Goal: Navigation & Orientation: Find specific page/section

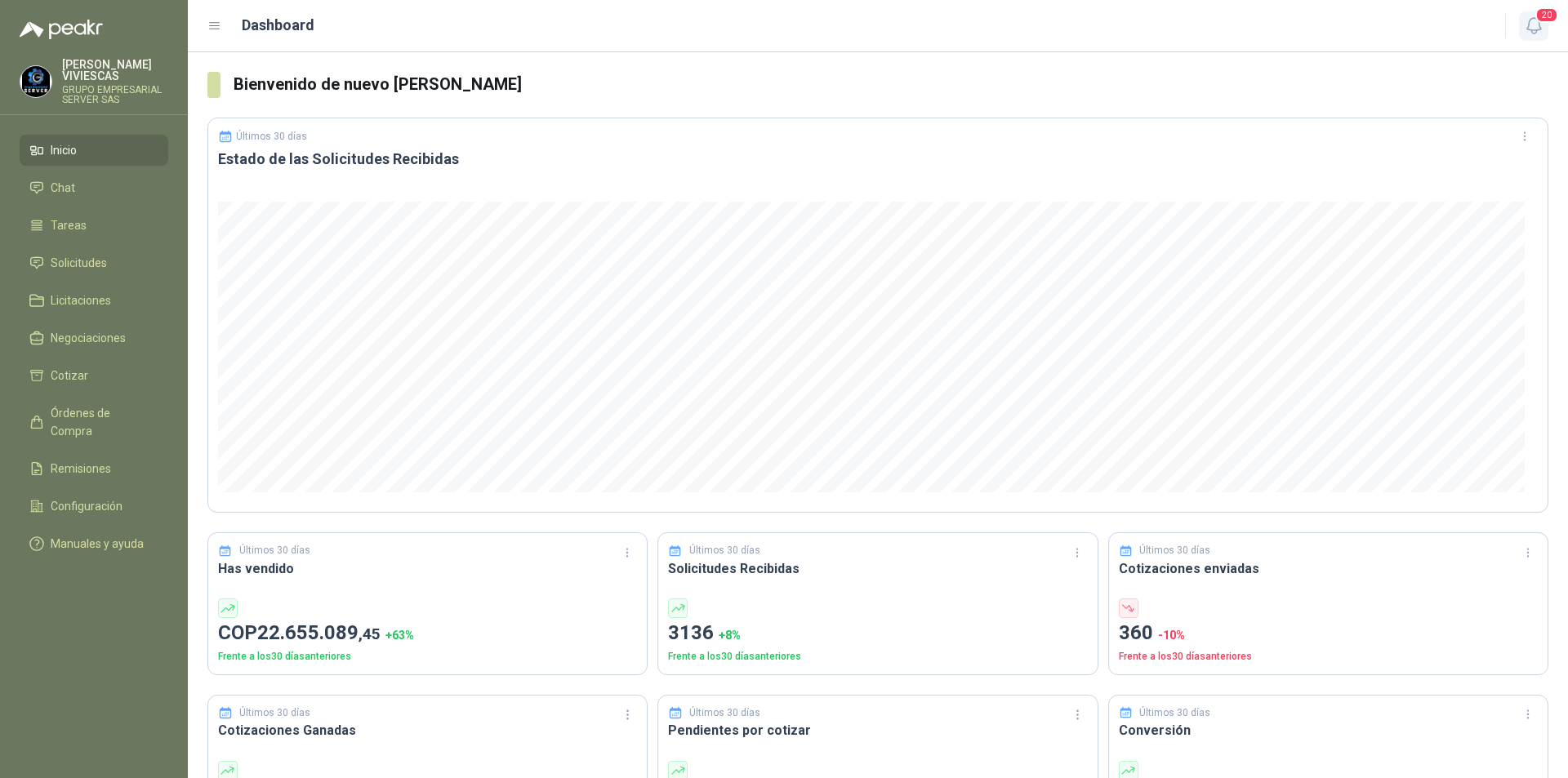
click at [1535, 27] on icon "button" at bounding box center [1534, 26] width 21 height 21
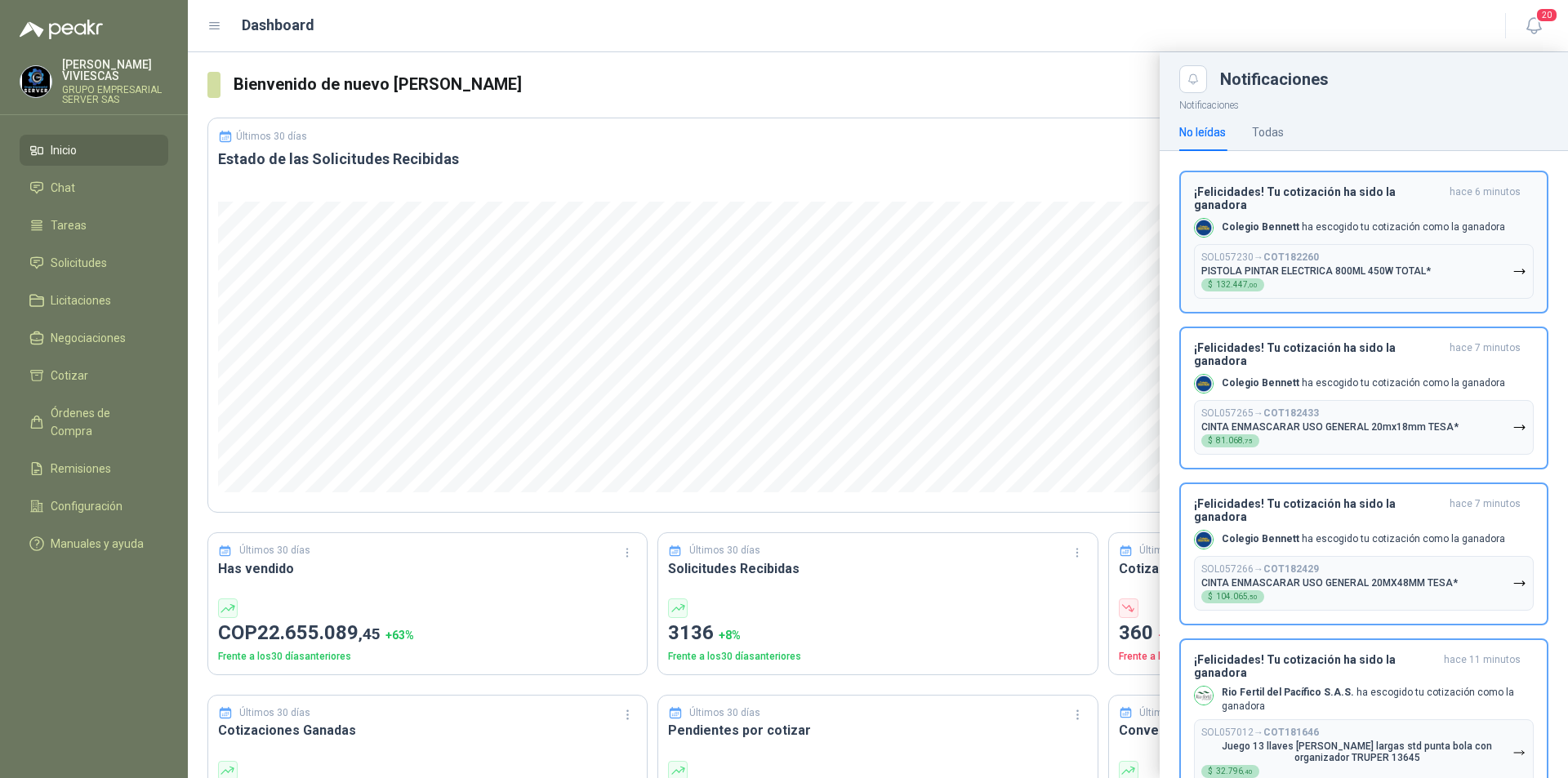
click at [1513, 265] on icon "button" at bounding box center [1519, 272] width 14 height 14
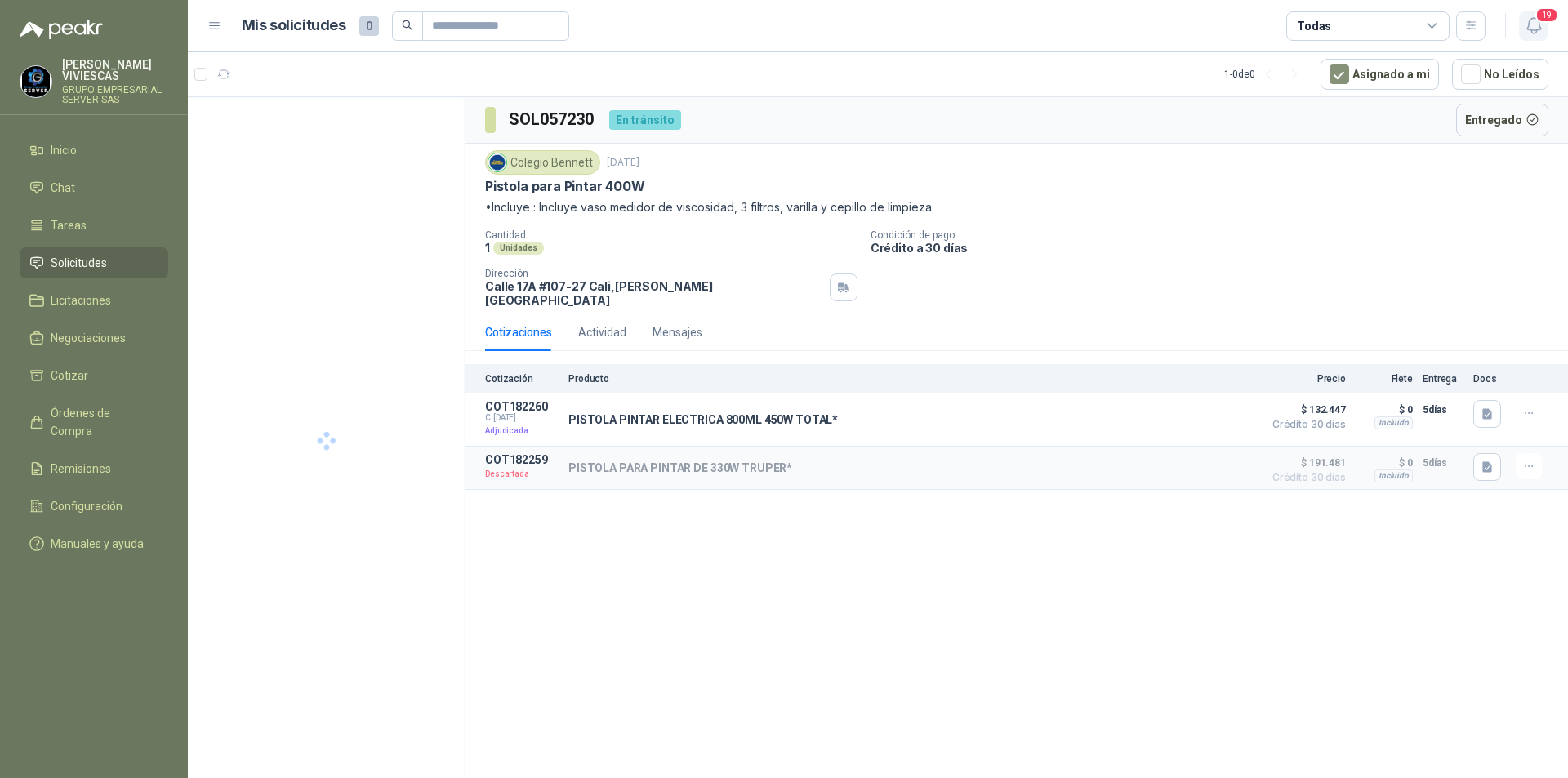
click at [1535, 23] on icon "button" at bounding box center [1534, 26] width 21 height 21
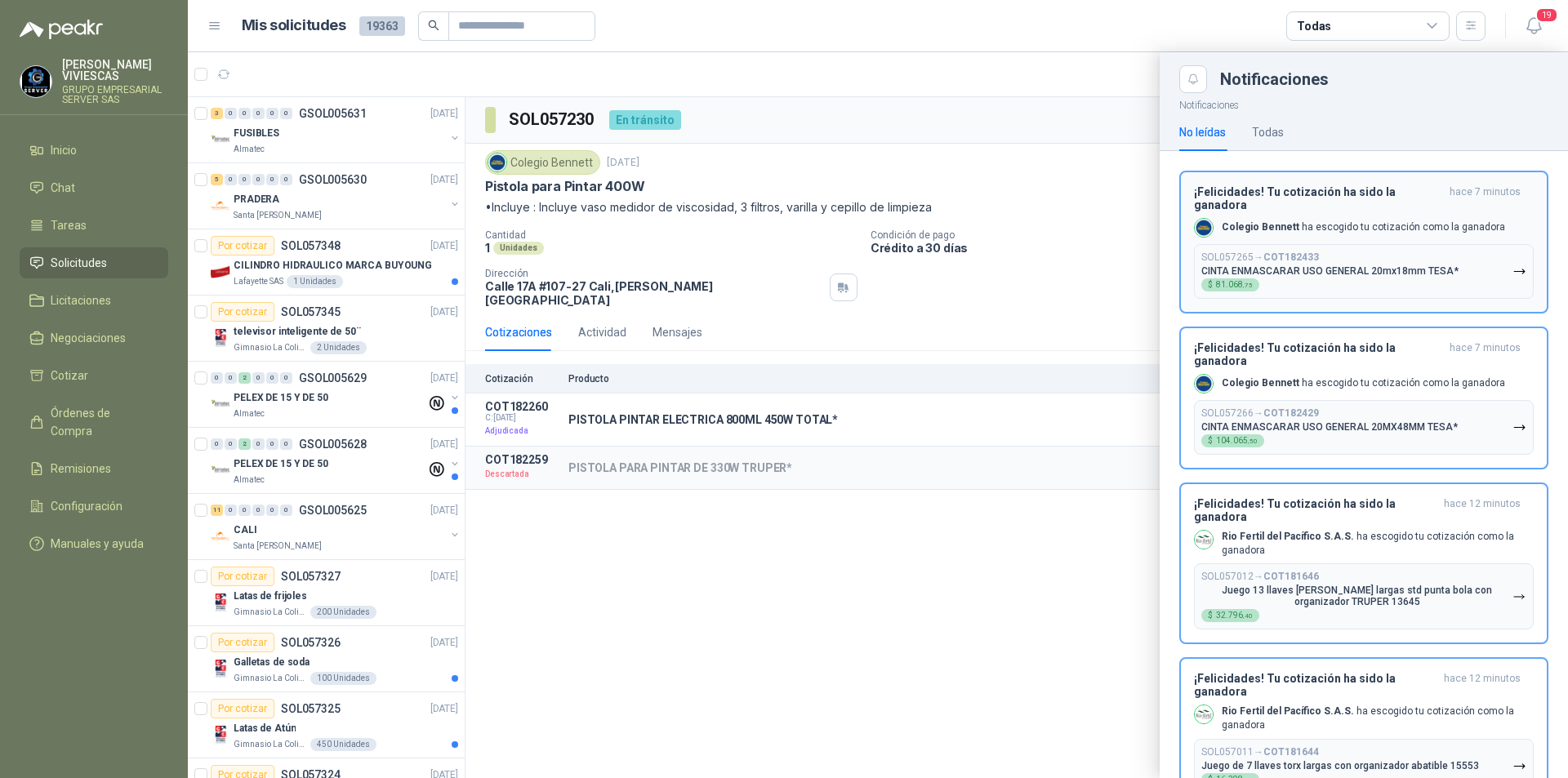
click at [1513, 265] on icon "button" at bounding box center [1519, 272] width 14 height 14
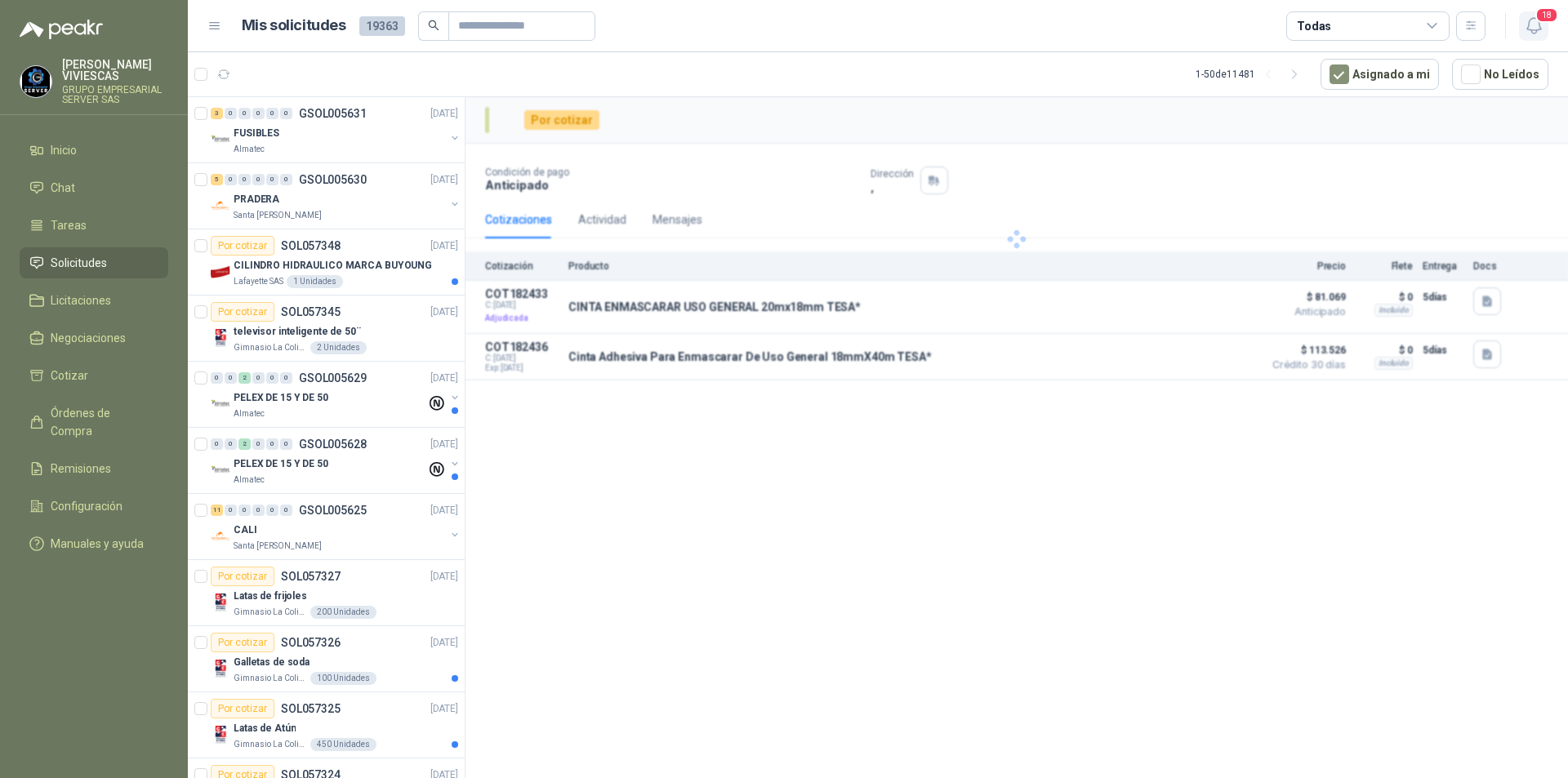
click at [1534, 23] on icon "button" at bounding box center [1534, 26] width 21 height 21
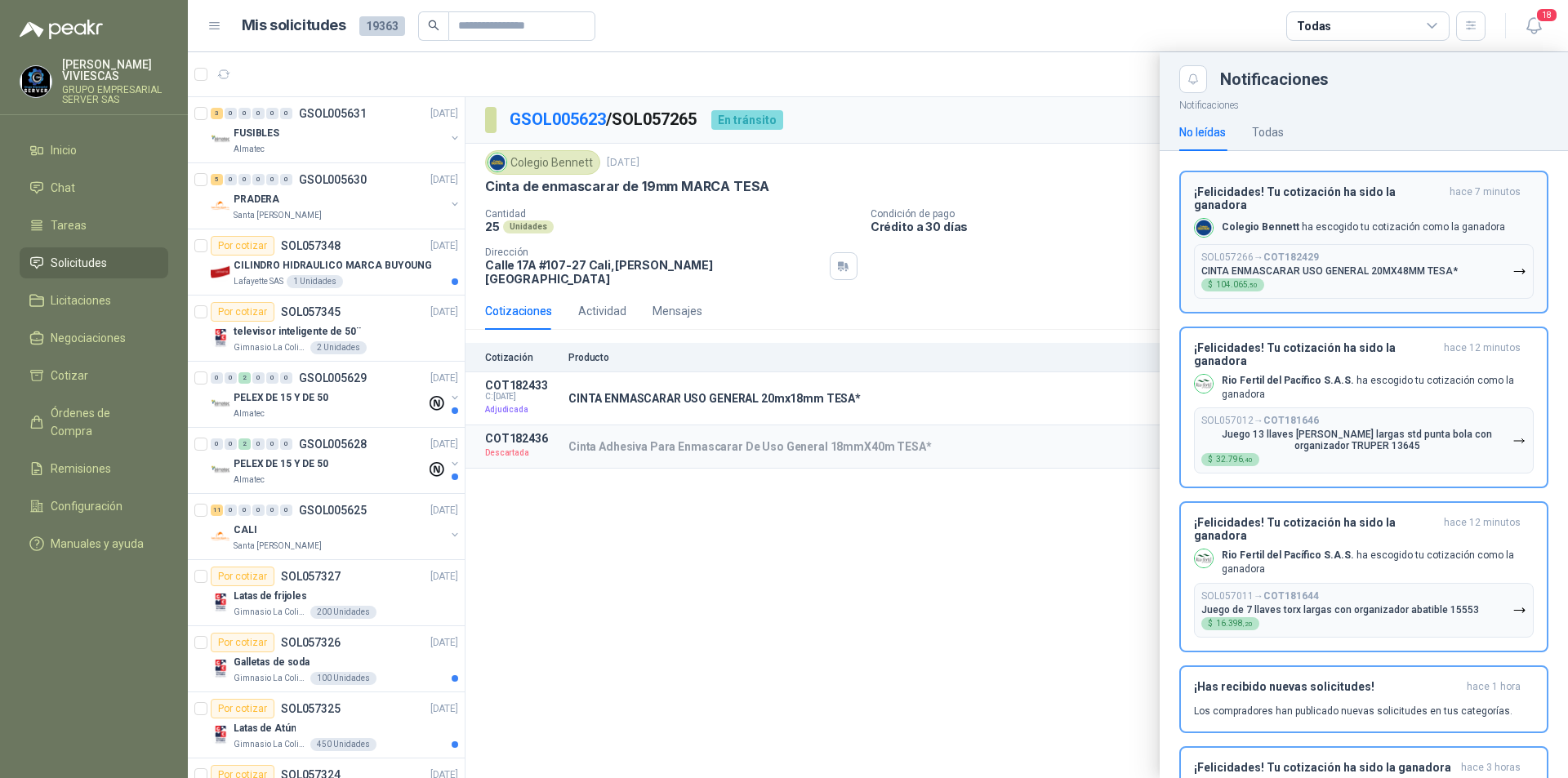
click at [1515, 270] on icon "button" at bounding box center [1519, 272] width 9 height 4
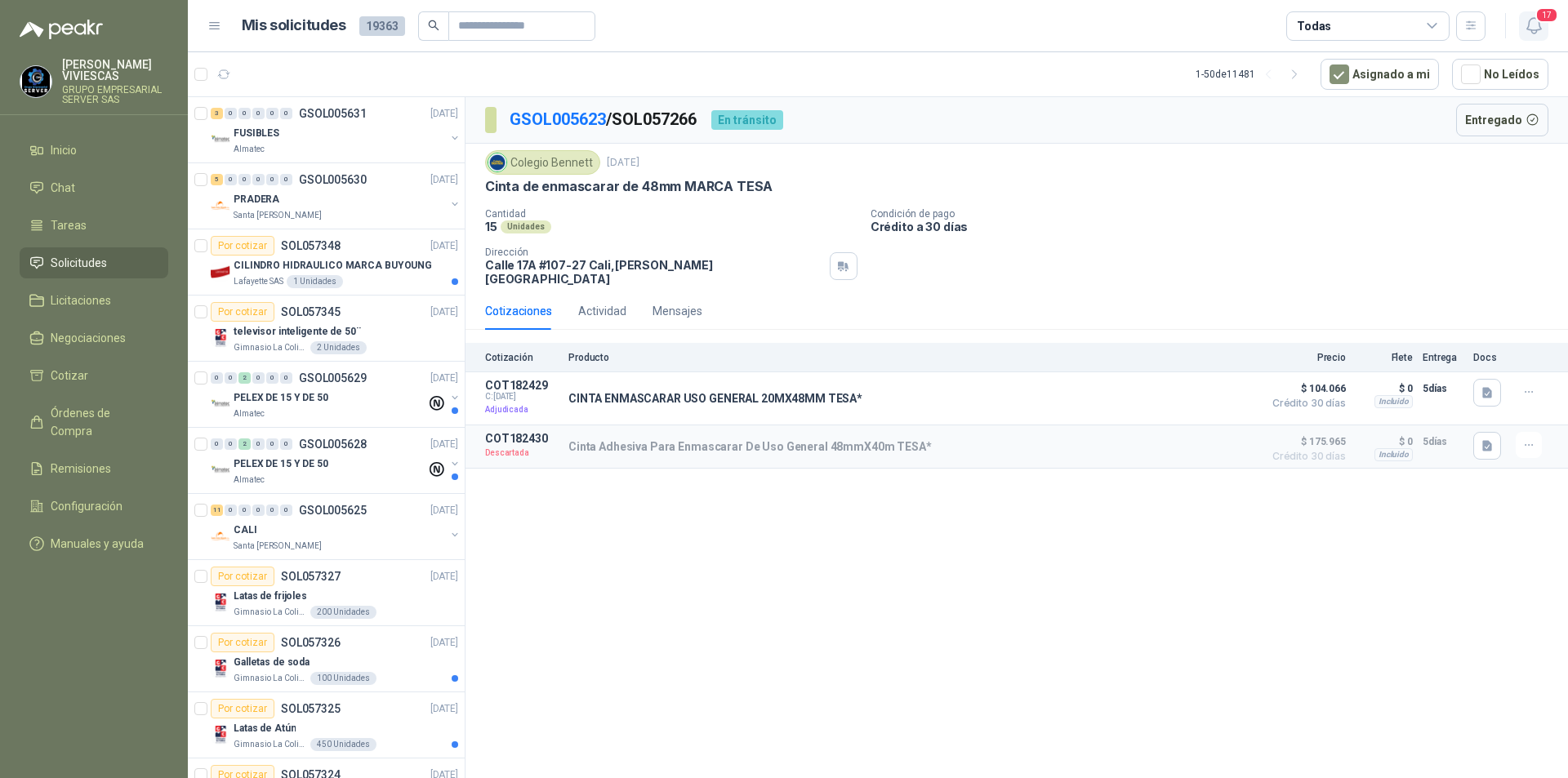
click at [1528, 32] on icon "button" at bounding box center [1534, 26] width 21 height 21
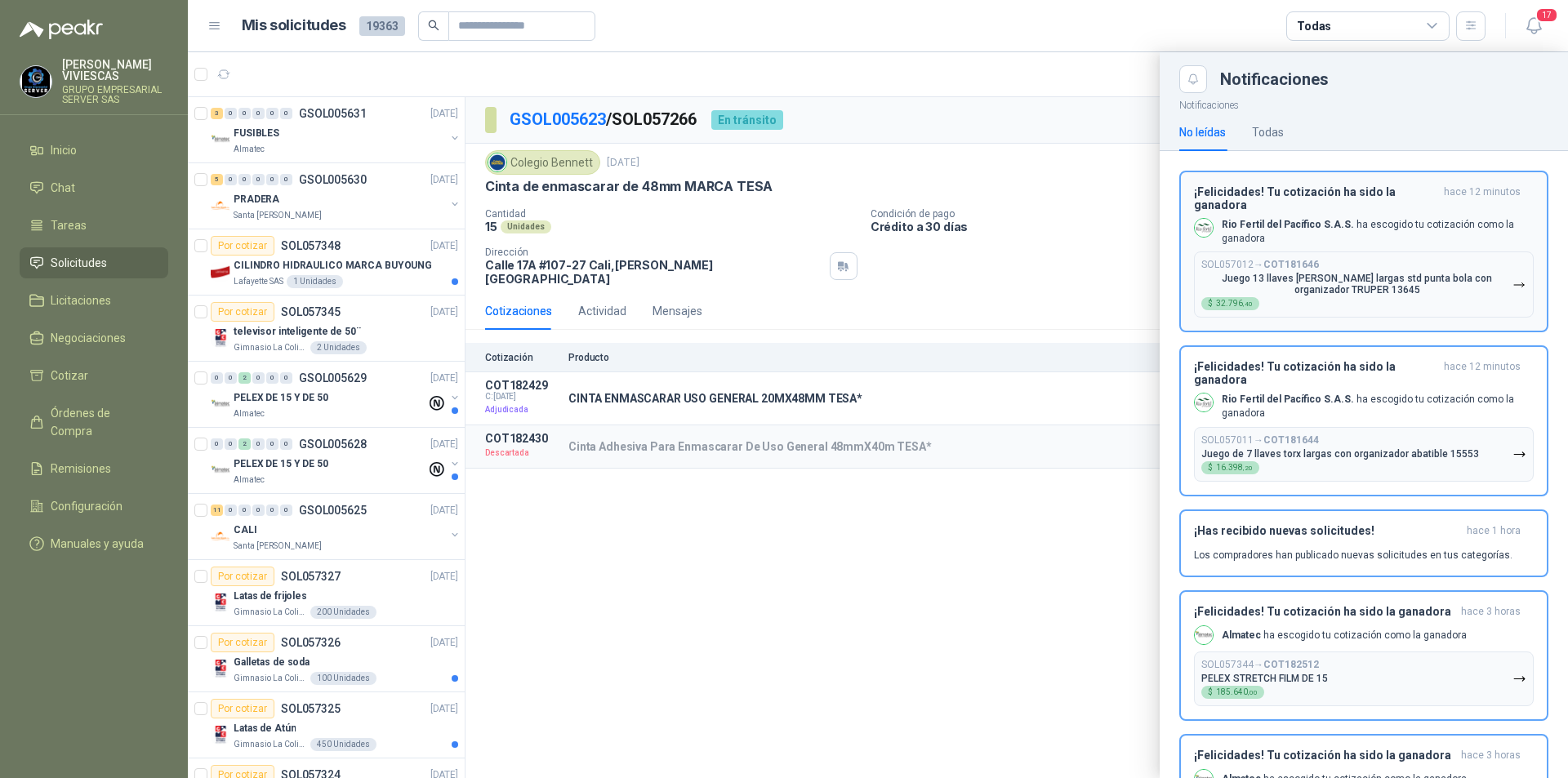
click at [1513, 290] on icon "button" at bounding box center [1519, 285] width 14 height 14
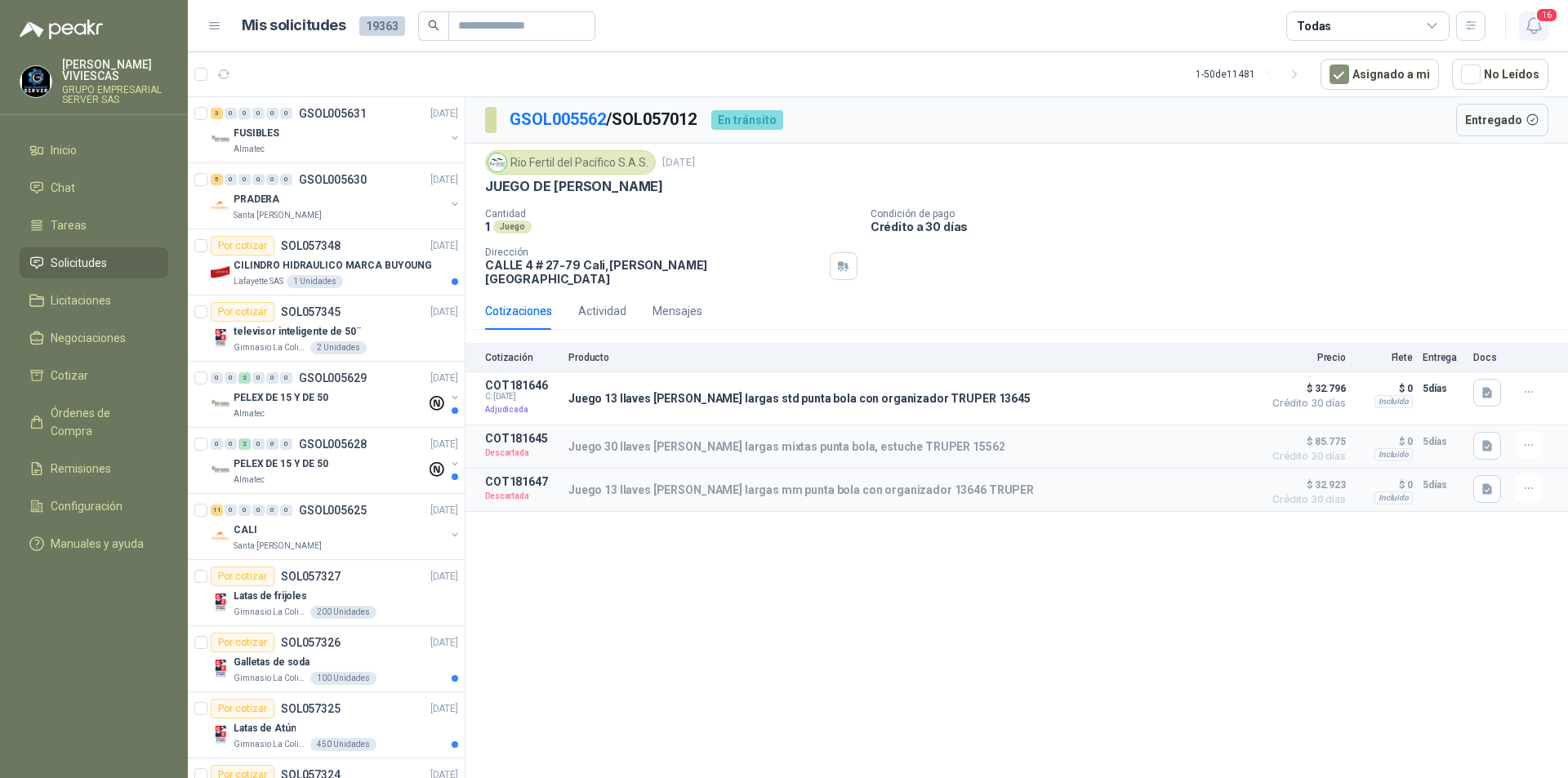
click at [1528, 31] on icon "button" at bounding box center [1534, 26] width 21 height 21
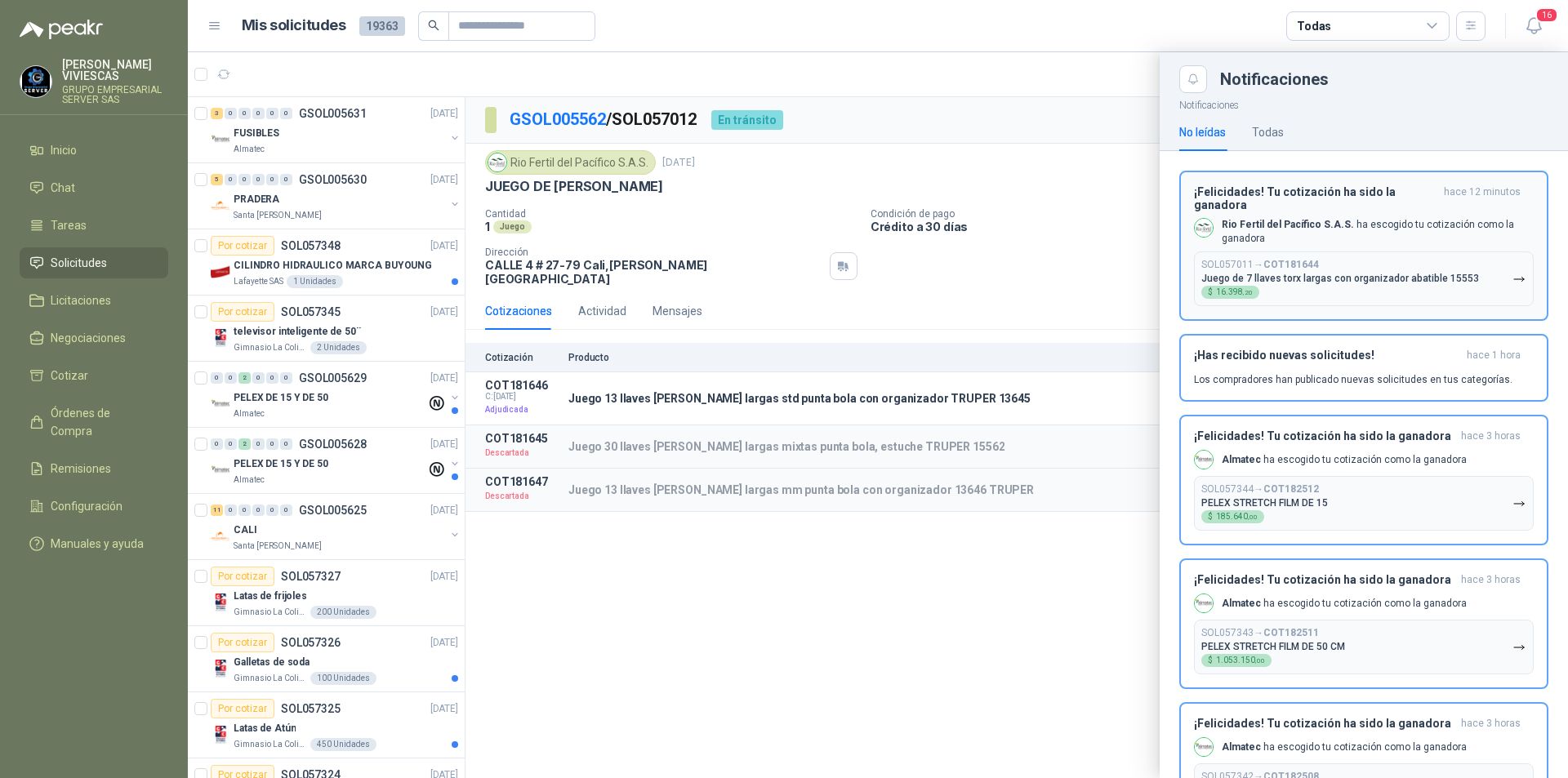
click at [1513, 279] on icon "button" at bounding box center [1519, 279] width 14 height 14
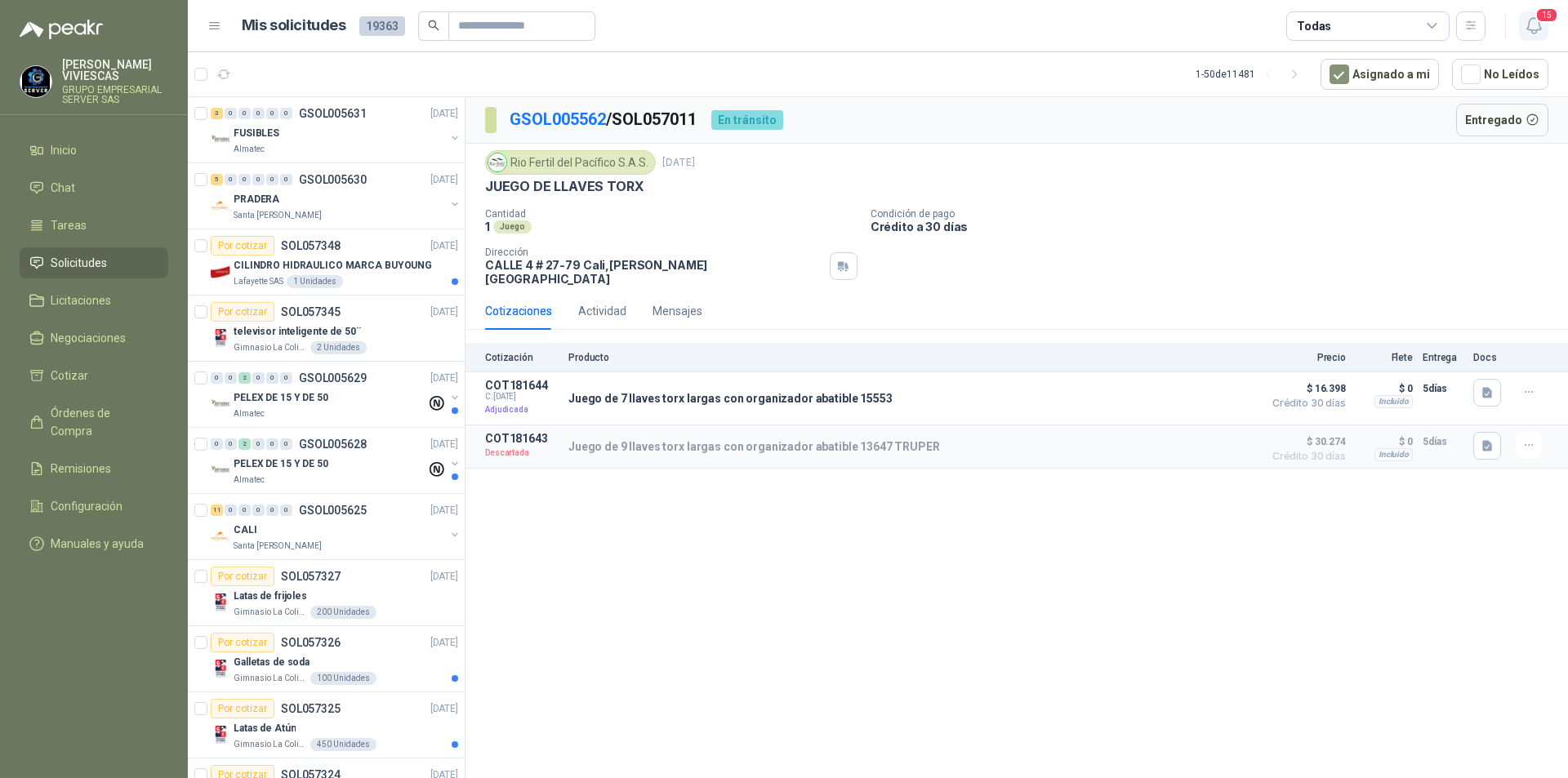
click at [1533, 31] on icon "button" at bounding box center [1534, 26] width 21 height 21
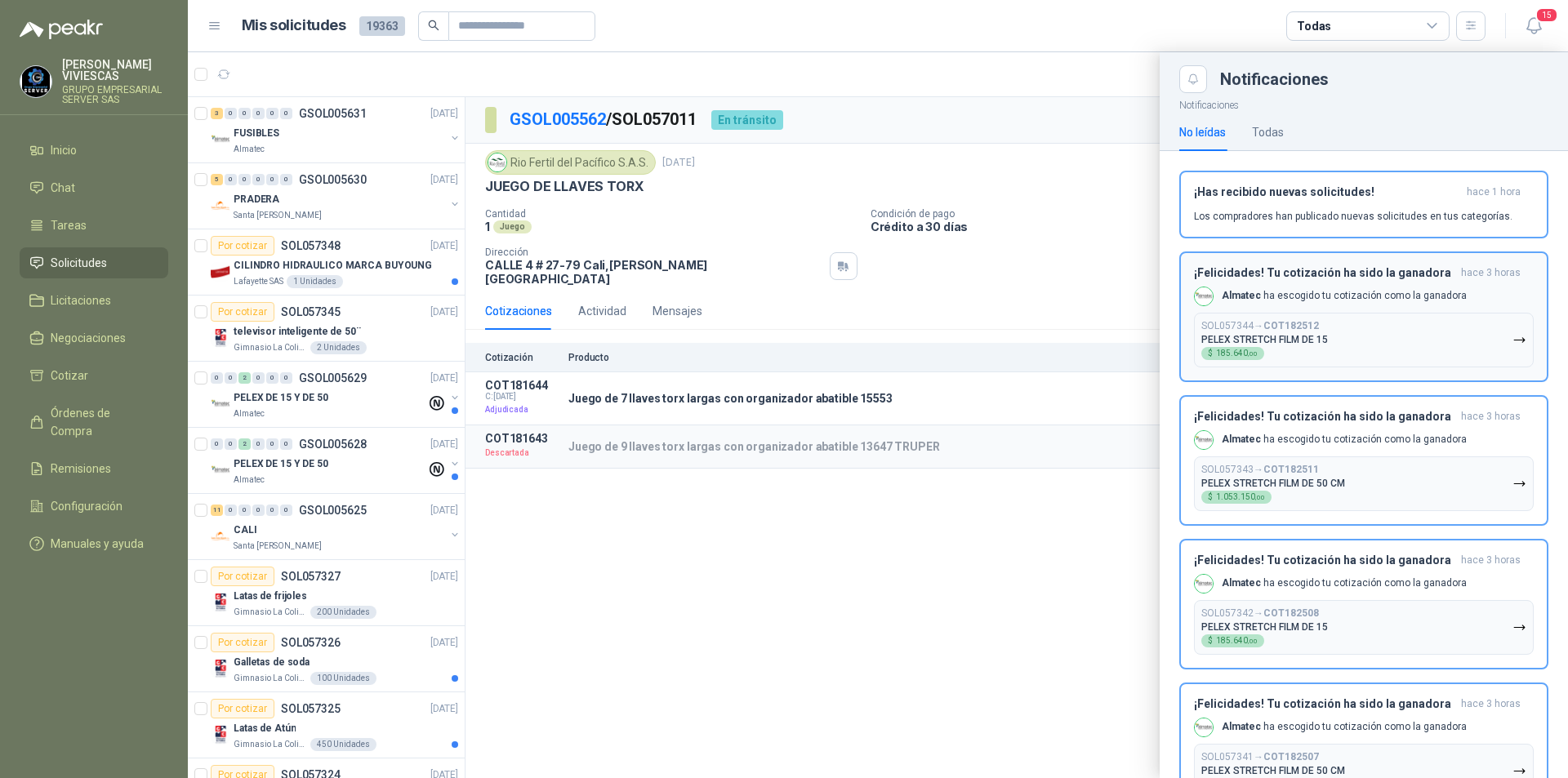
click at [1513, 336] on icon "button" at bounding box center [1519, 340] width 14 height 14
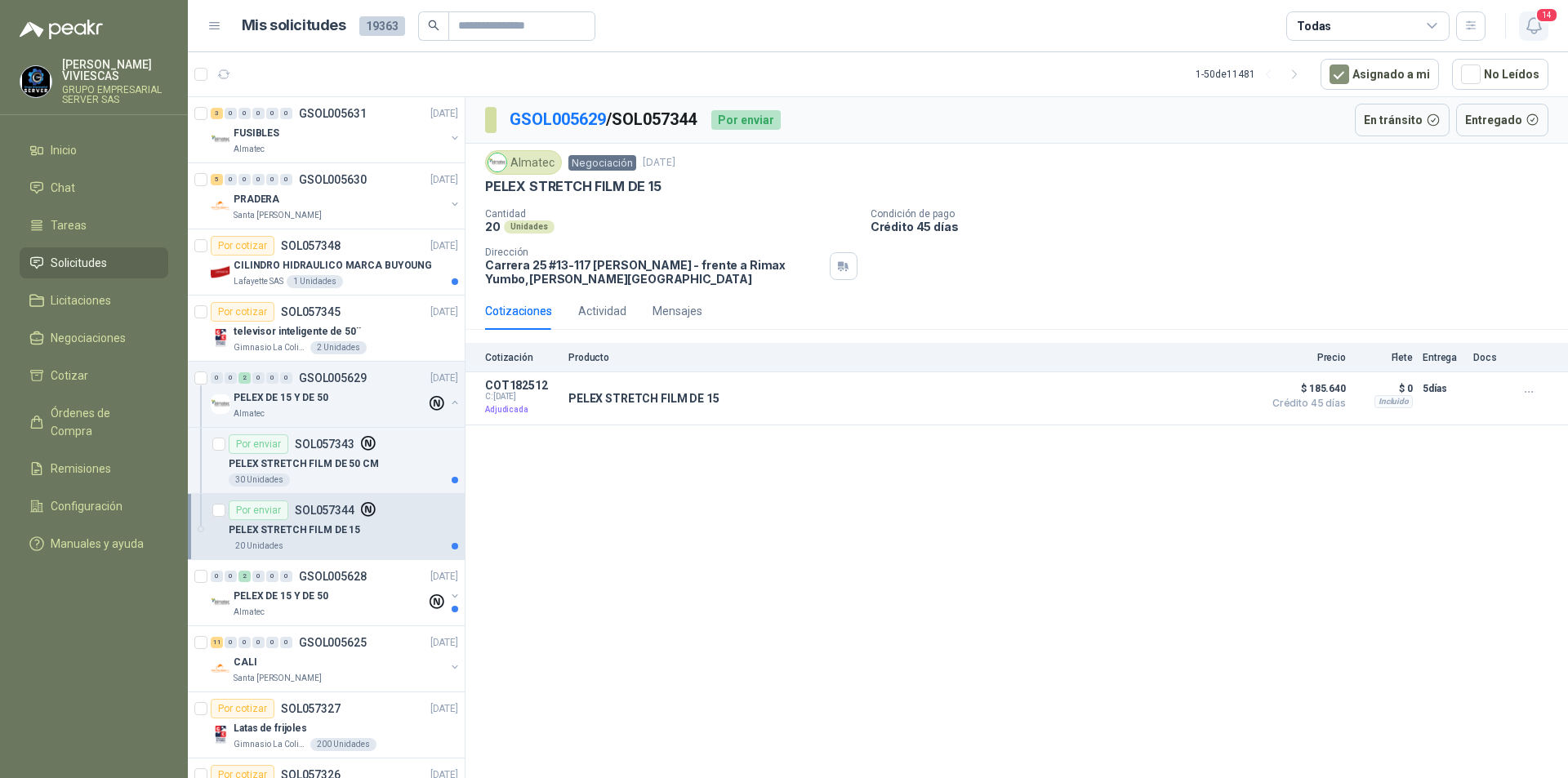
click at [1533, 29] on icon "button" at bounding box center [1534, 26] width 21 height 21
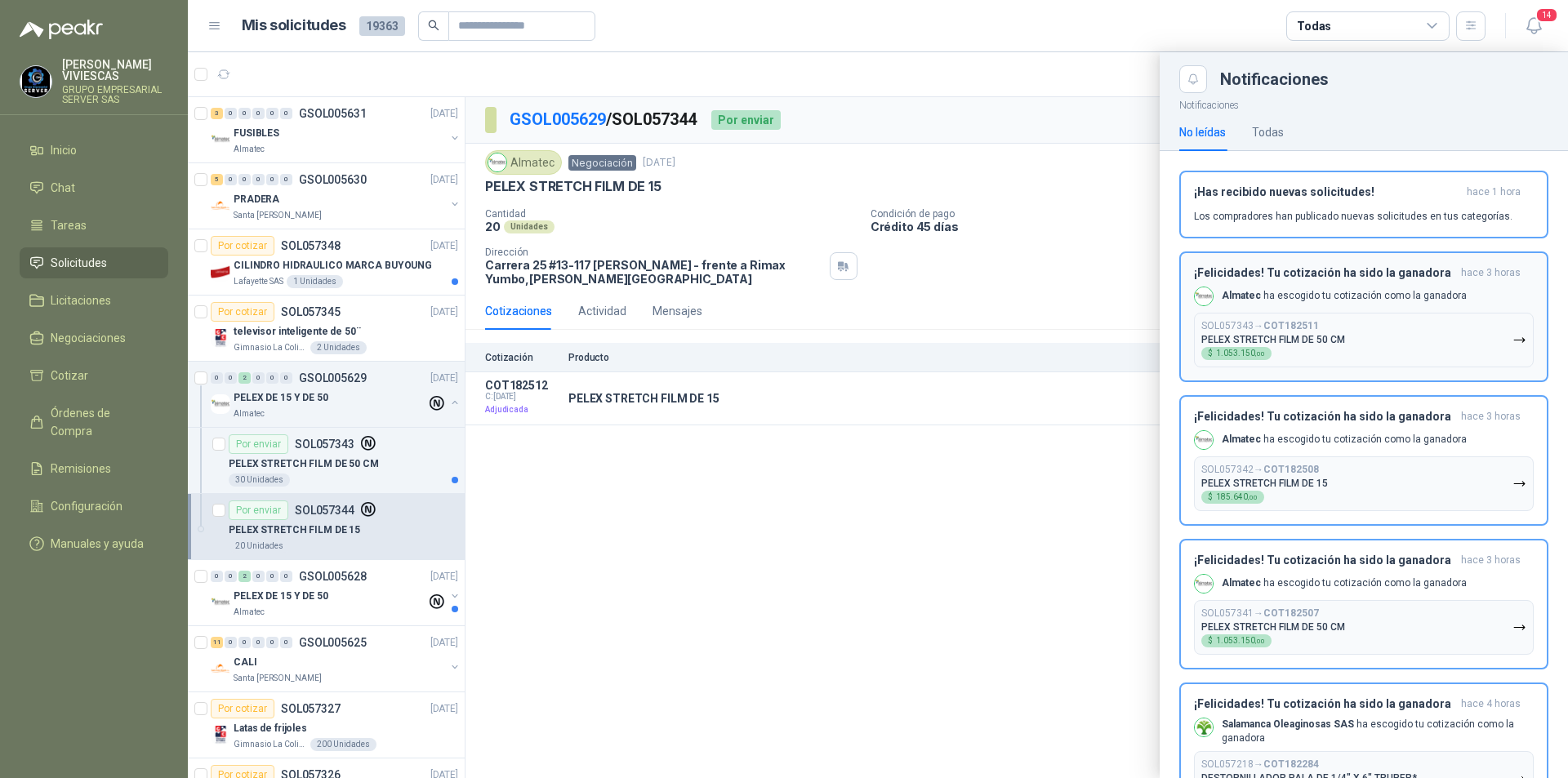
click at [1513, 344] on icon "button" at bounding box center [1519, 340] width 14 height 14
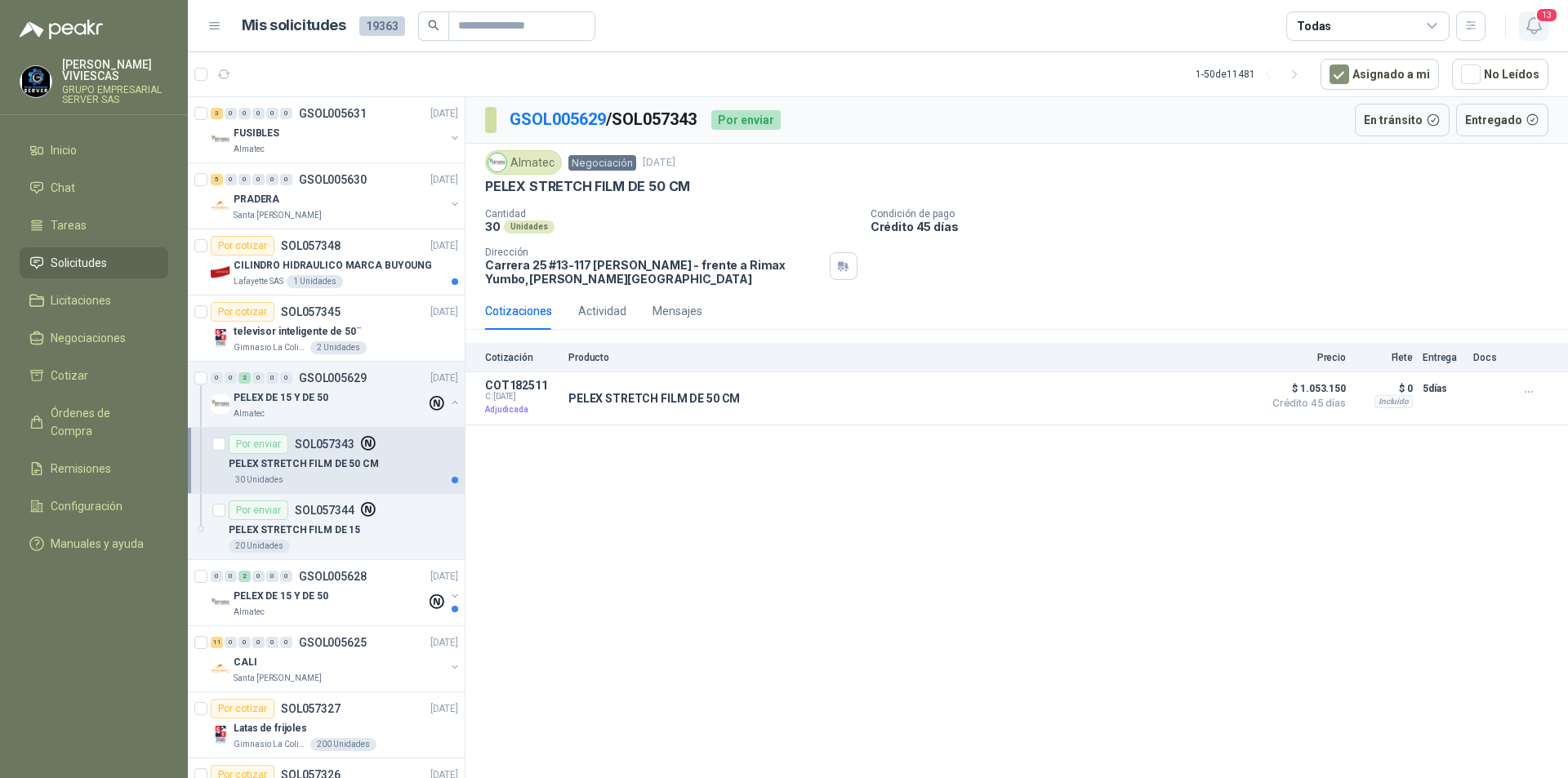
click at [1532, 28] on icon "button" at bounding box center [1534, 26] width 21 height 21
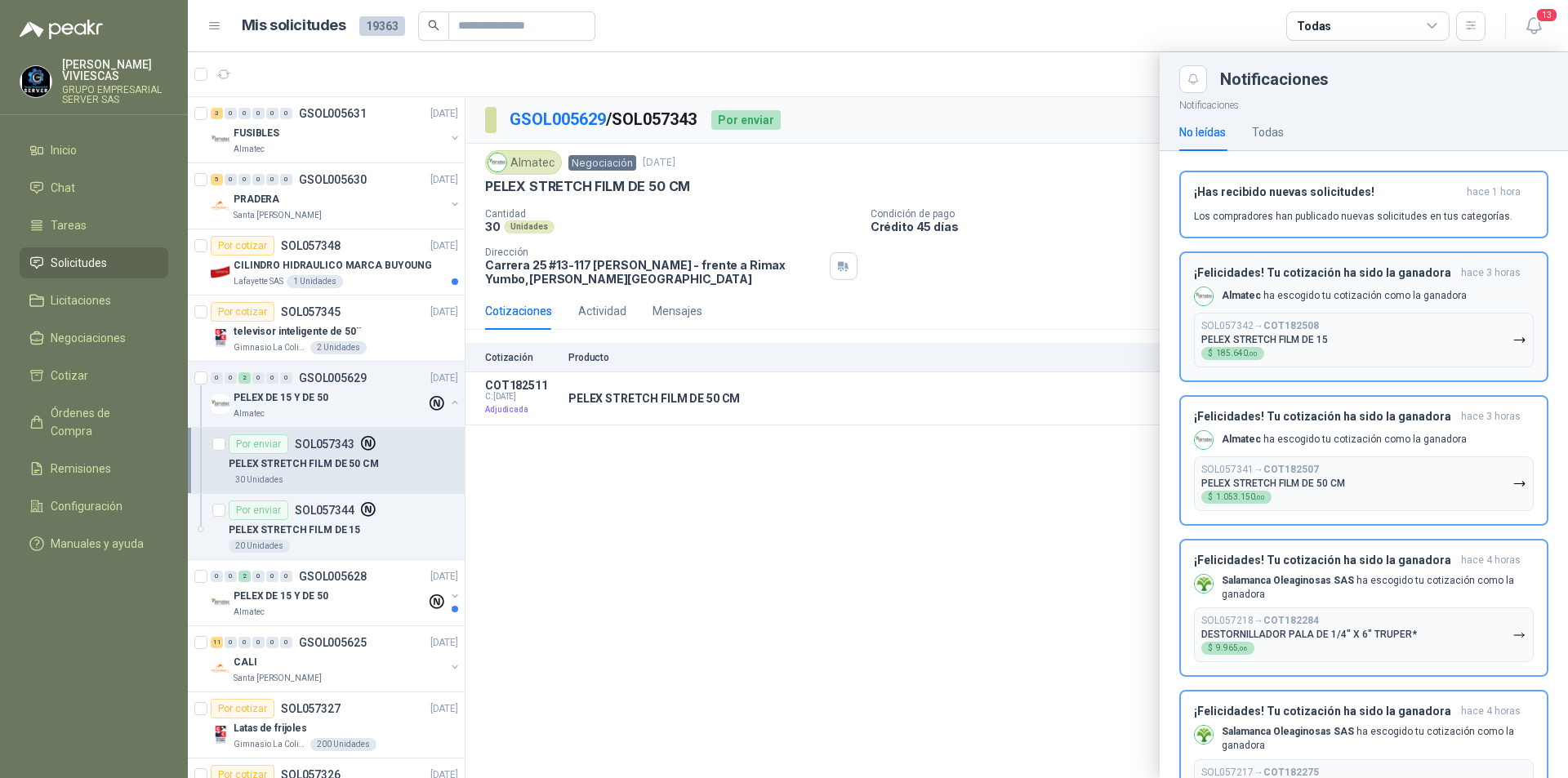
click at [1513, 336] on icon "button" at bounding box center [1519, 340] width 14 height 14
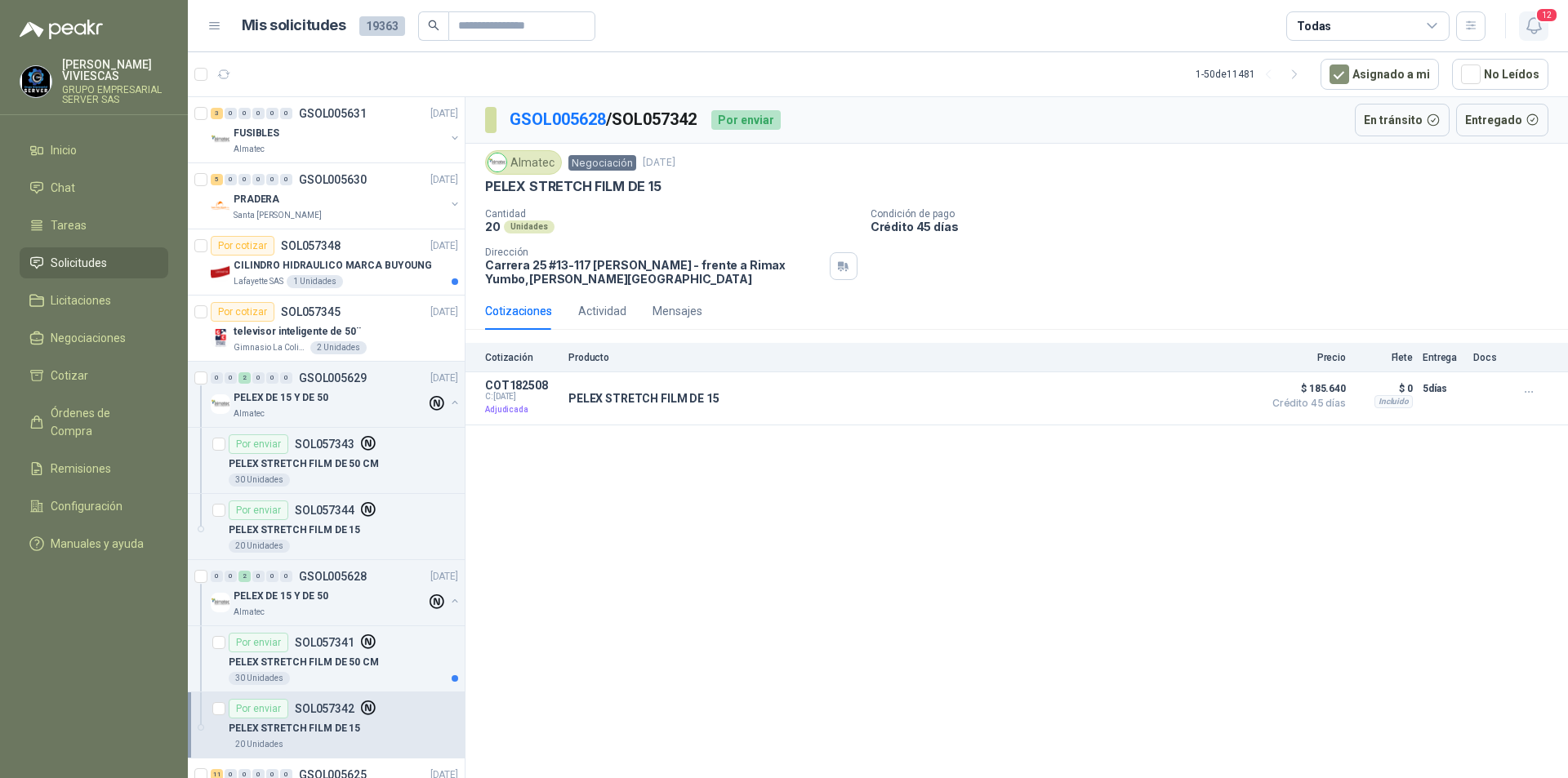
click at [1531, 23] on icon "button" at bounding box center [1534, 26] width 21 height 21
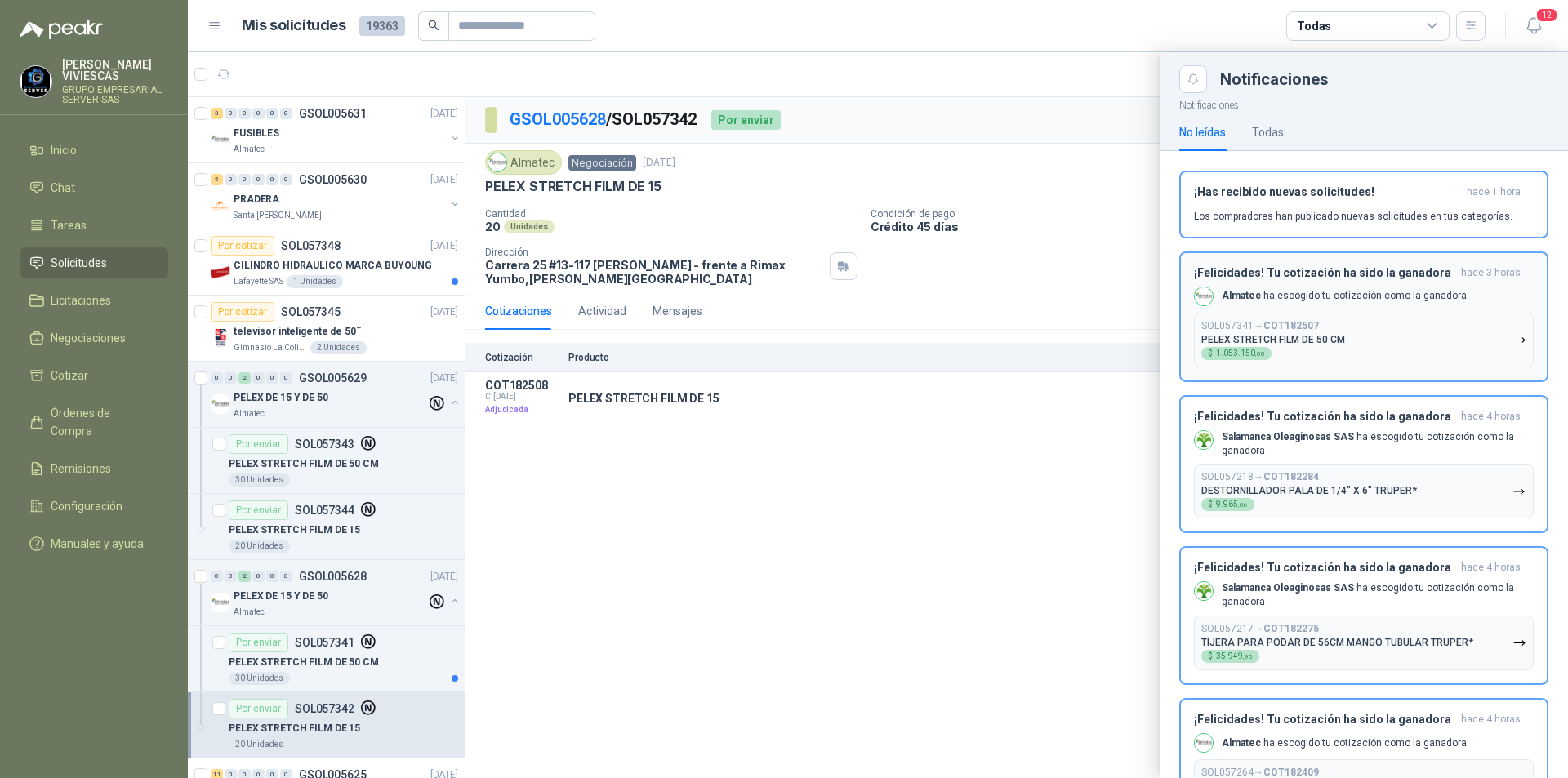
click at [1513, 333] on icon "button" at bounding box center [1519, 340] width 14 height 14
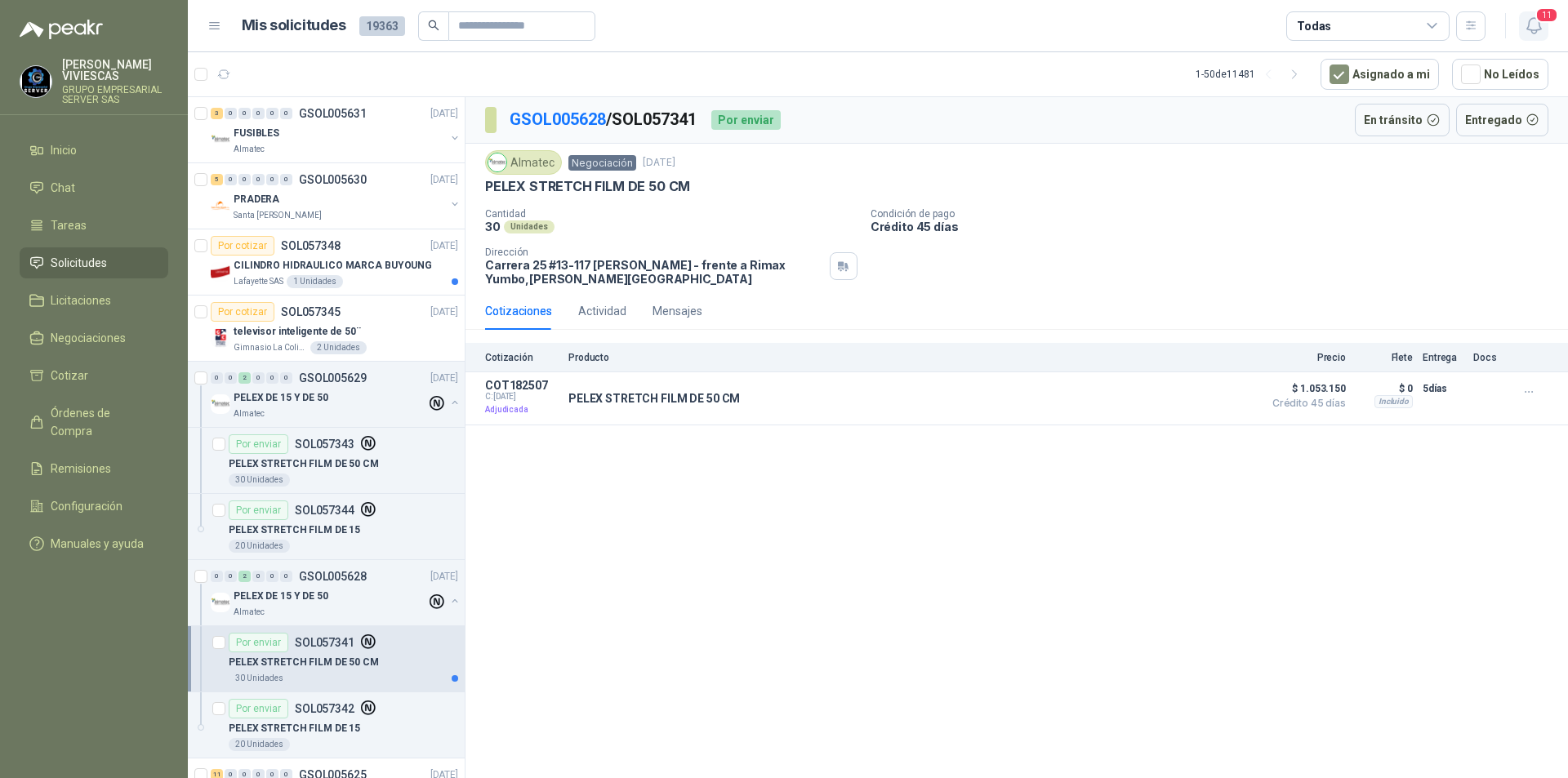
click at [1533, 29] on icon "button" at bounding box center [1534, 26] width 21 height 21
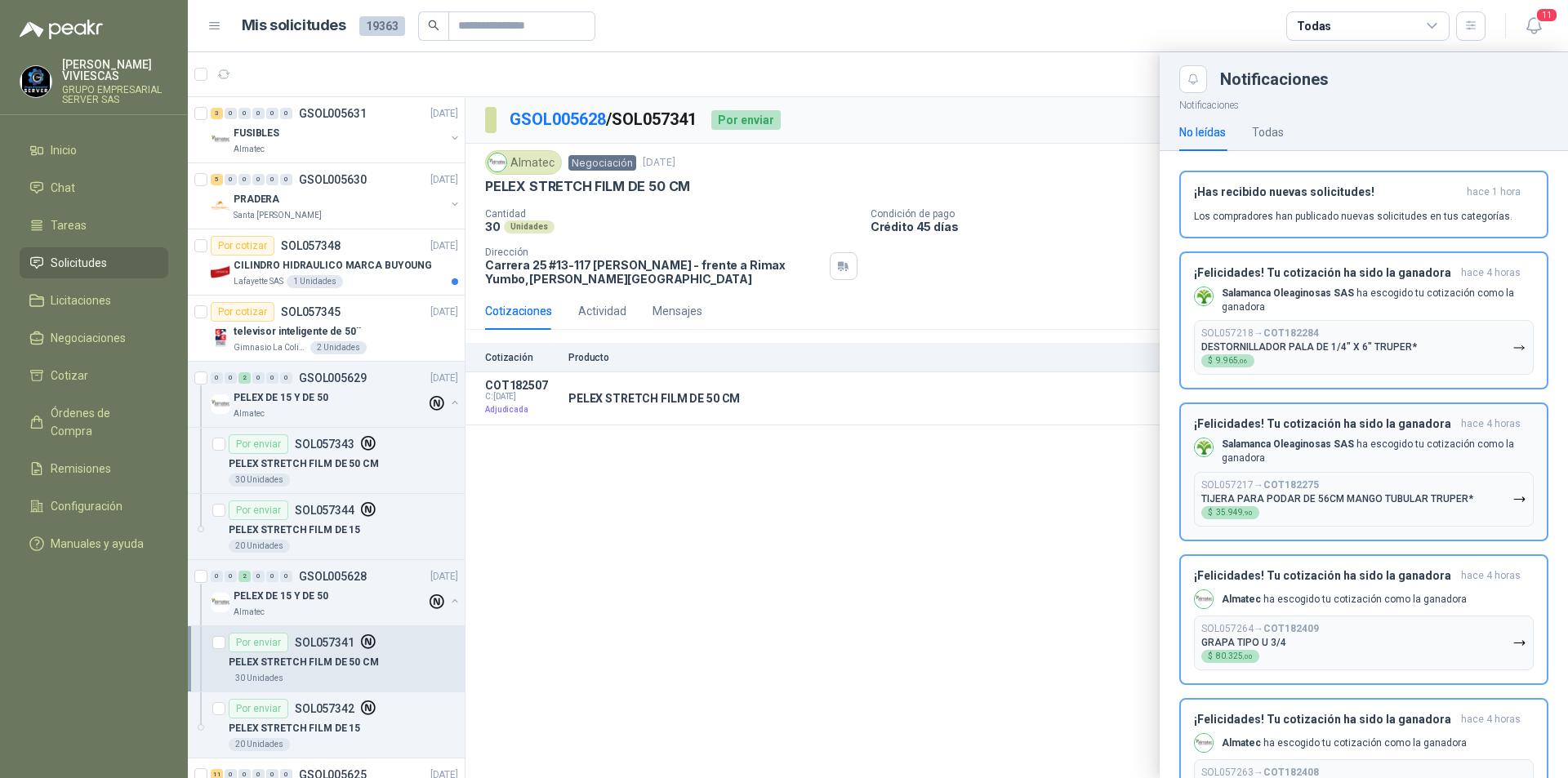
click at [1513, 342] on icon "button" at bounding box center [1519, 347] width 14 height 14
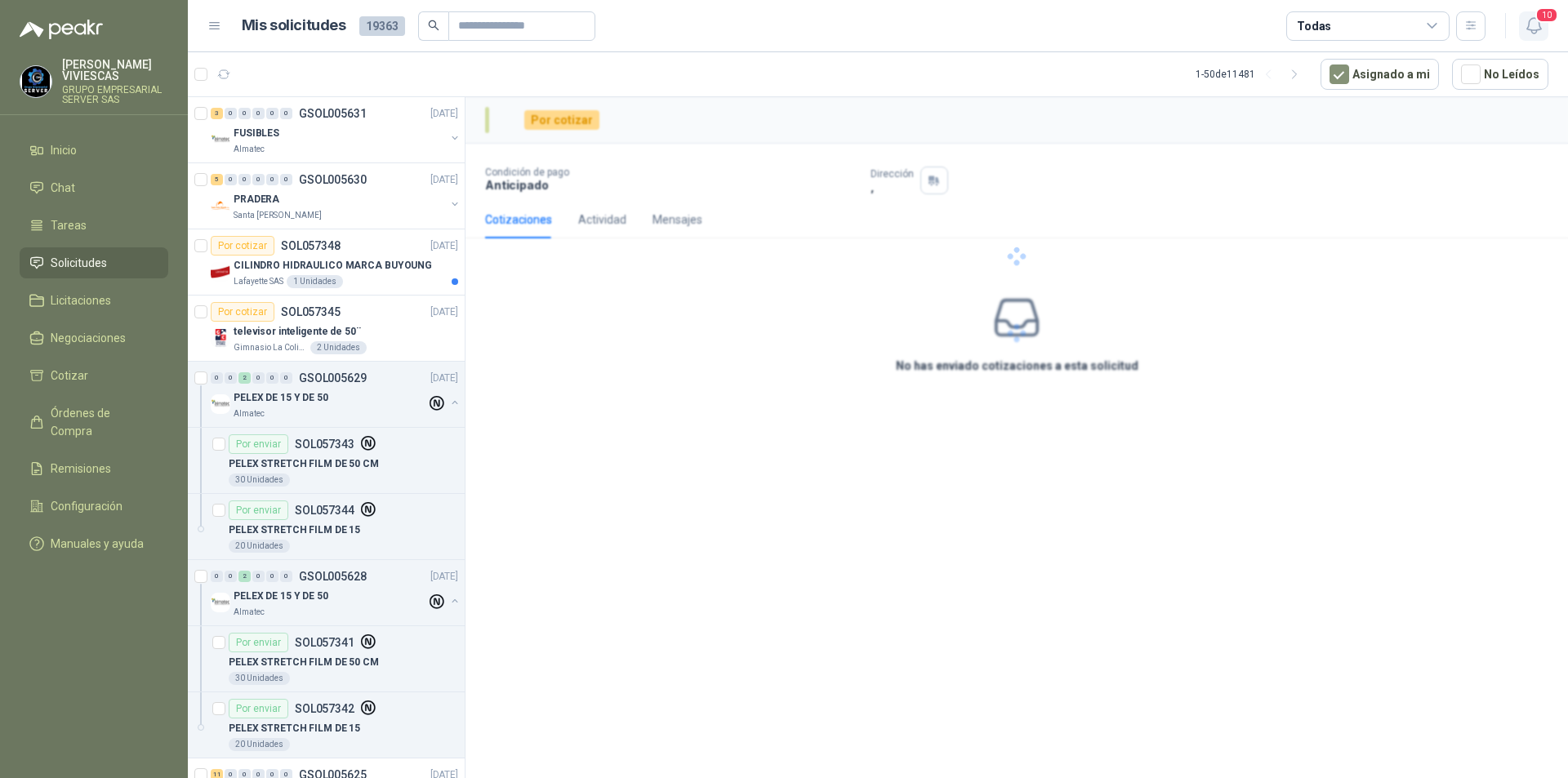
click at [1537, 32] on icon "button" at bounding box center [1534, 26] width 21 height 21
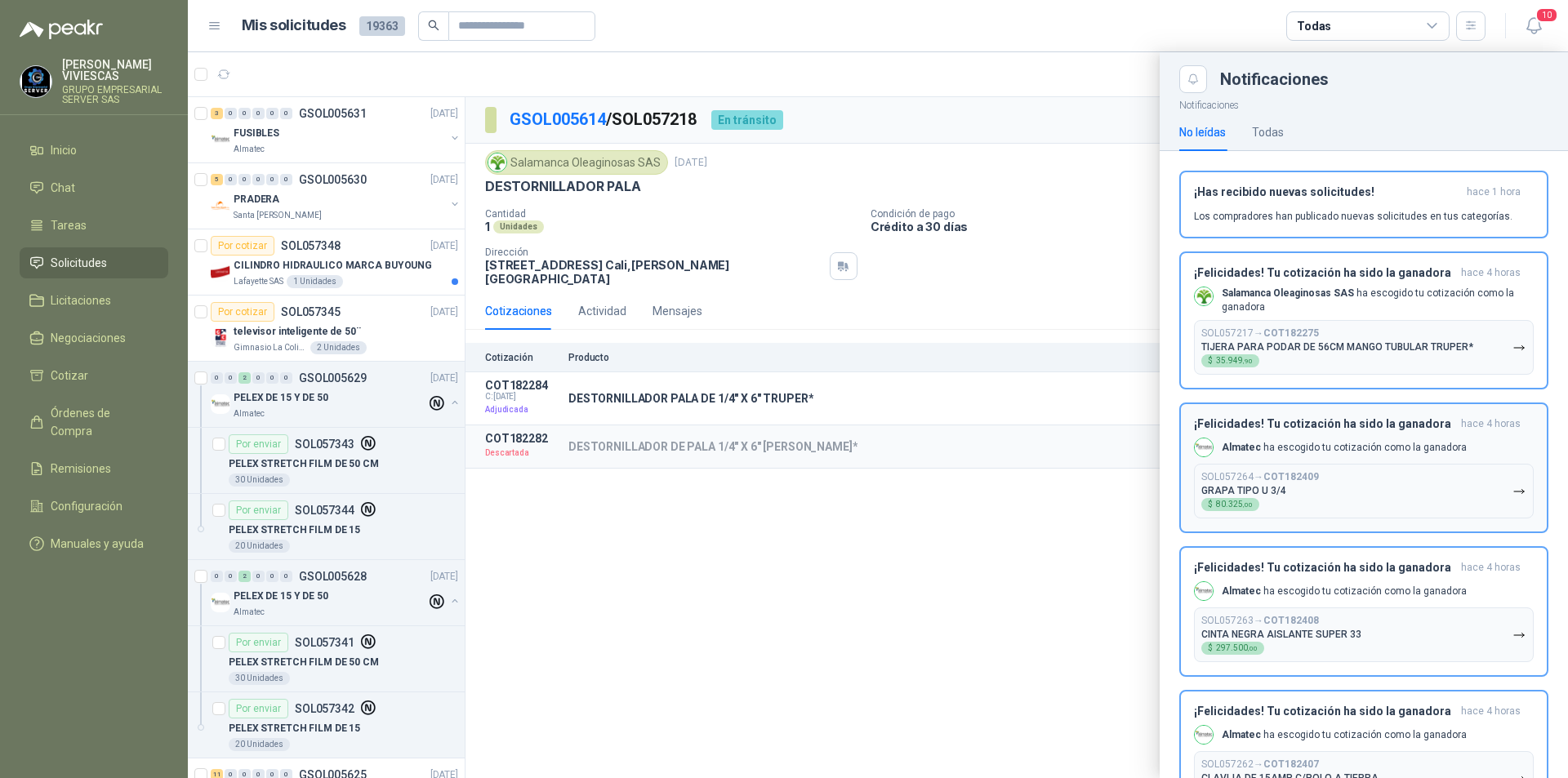
click at [1516, 347] on button "SOL057217 → COT182275 TIJERA PARA PODAR DE 56CM MANGO TUBULAR TRUPER* $ 35.949 …" at bounding box center [1364, 347] width 340 height 54
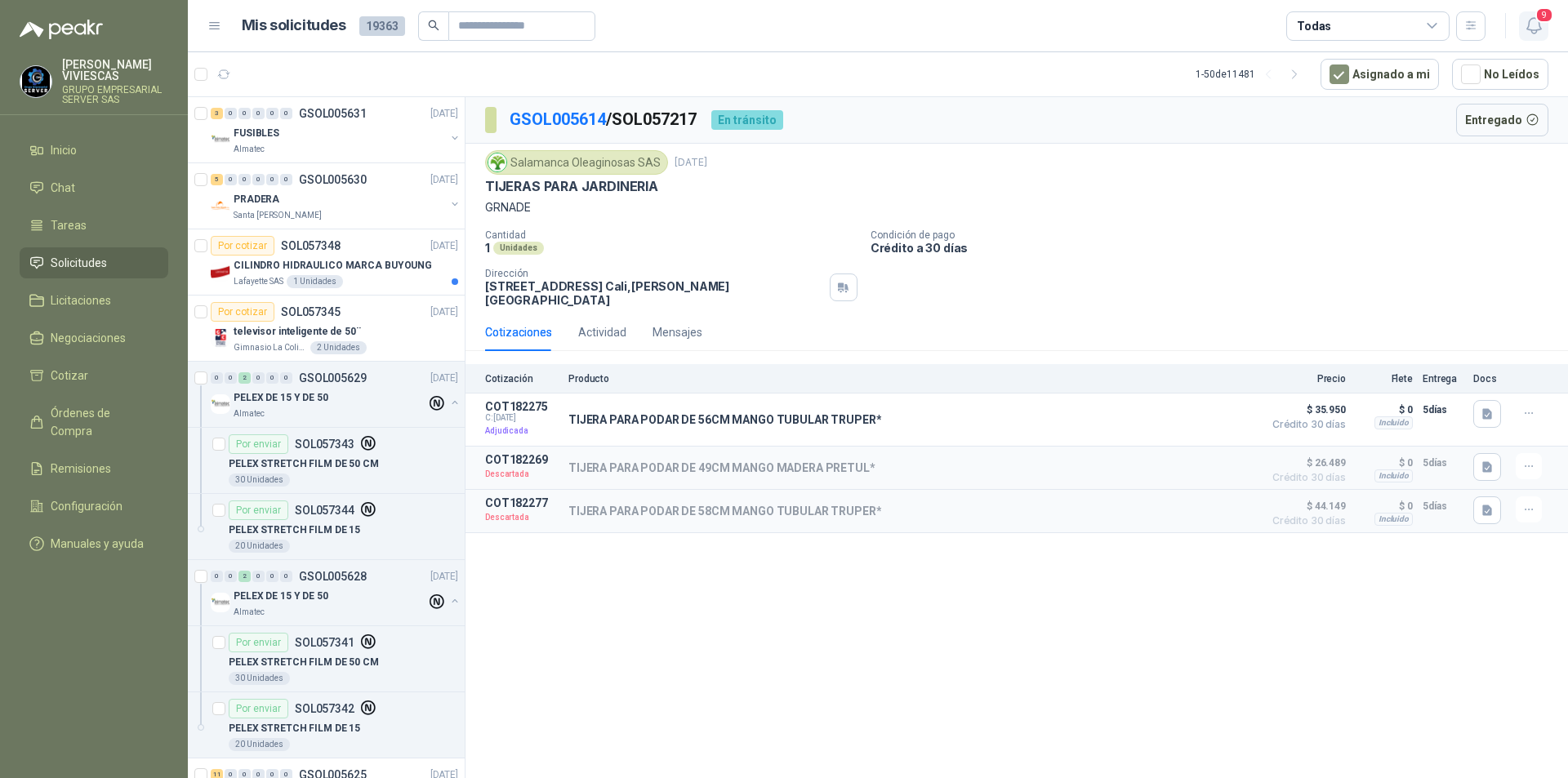
click at [1539, 27] on icon "button" at bounding box center [1534, 26] width 21 height 21
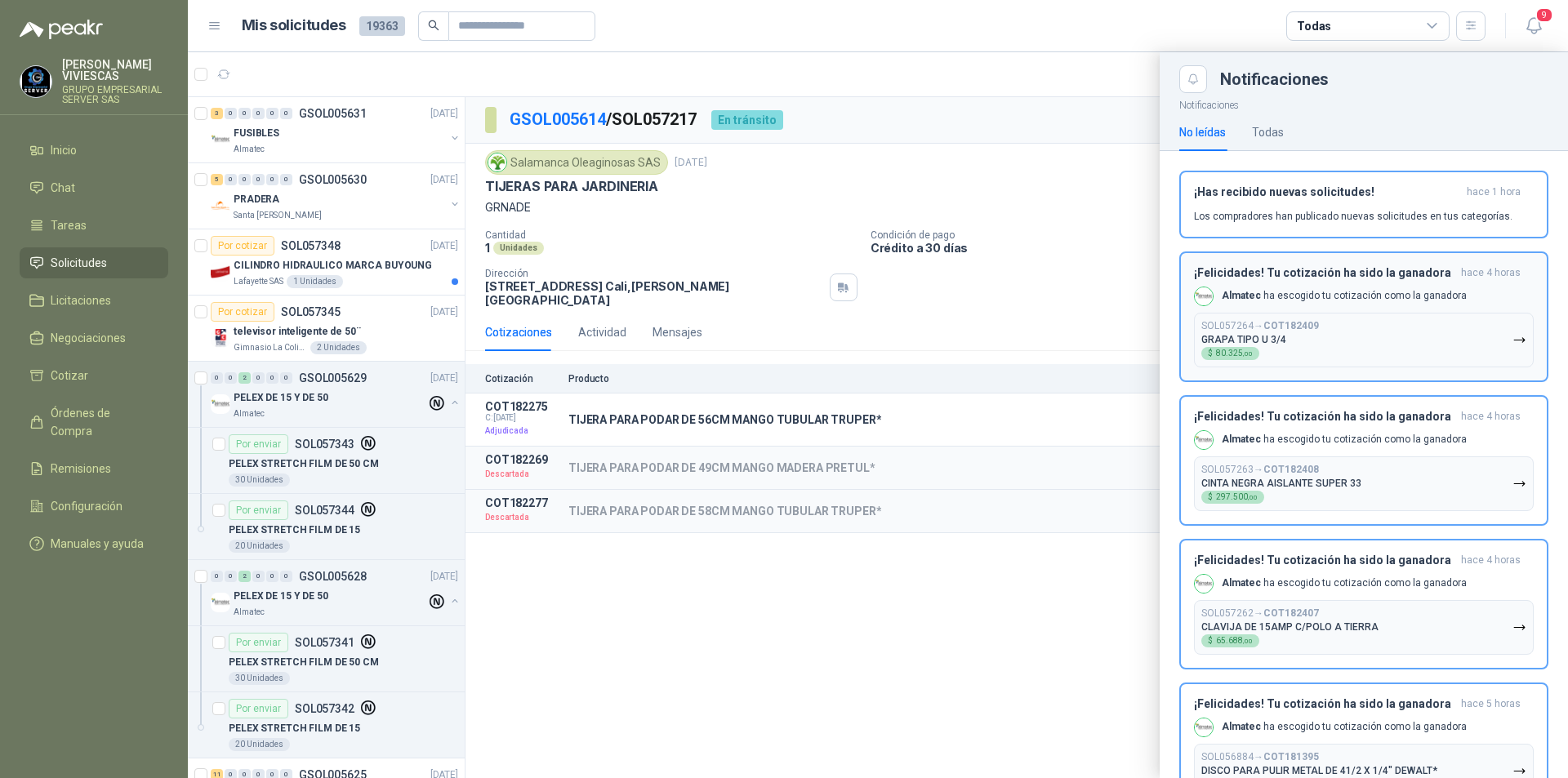
click at [1513, 341] on icon "button" at bounding box center [1519, 340] width 14 height 14
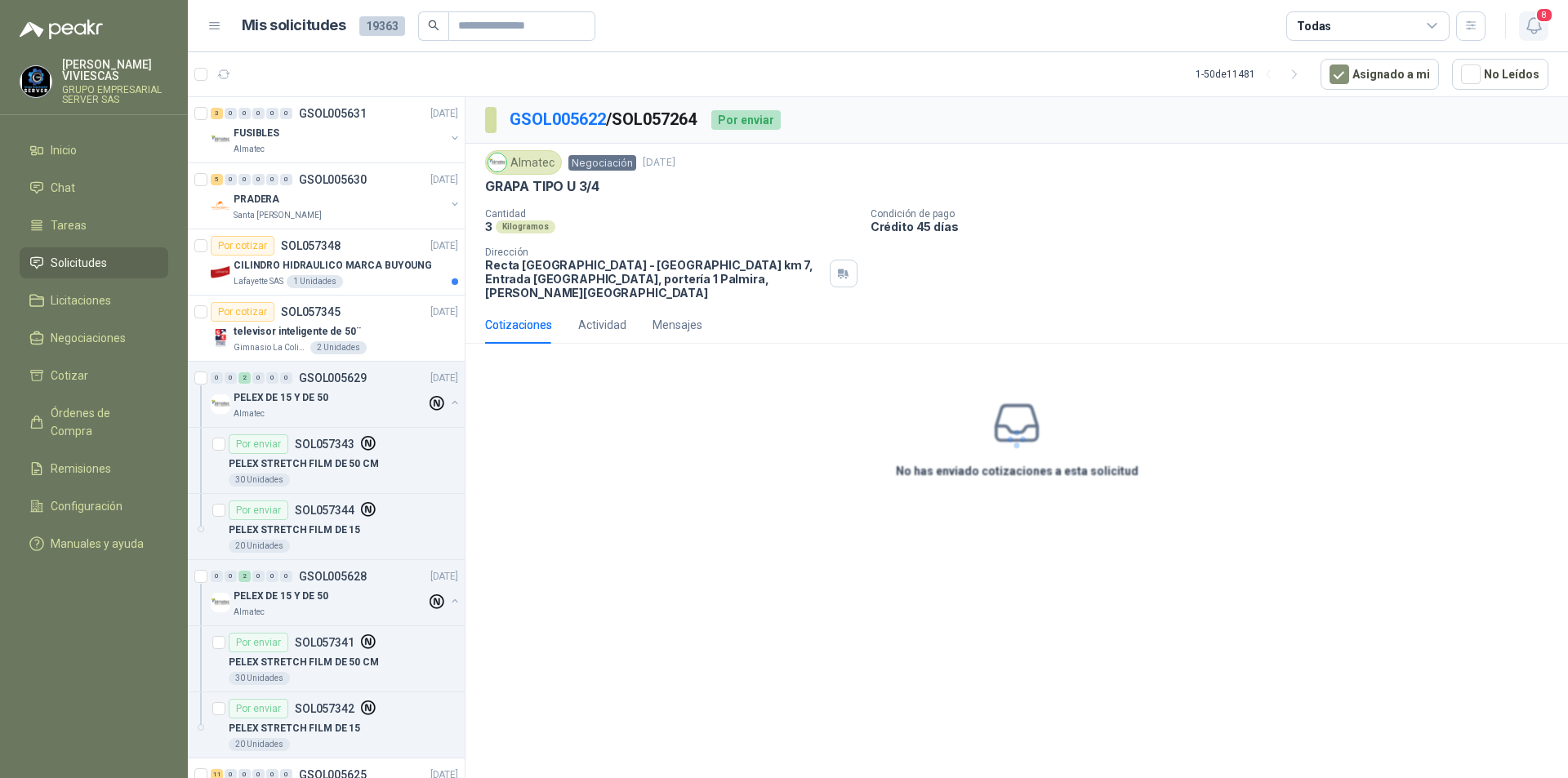
click at [1532, 27] on icon "button" at bounding box center [1534, 26] width 21 height 21
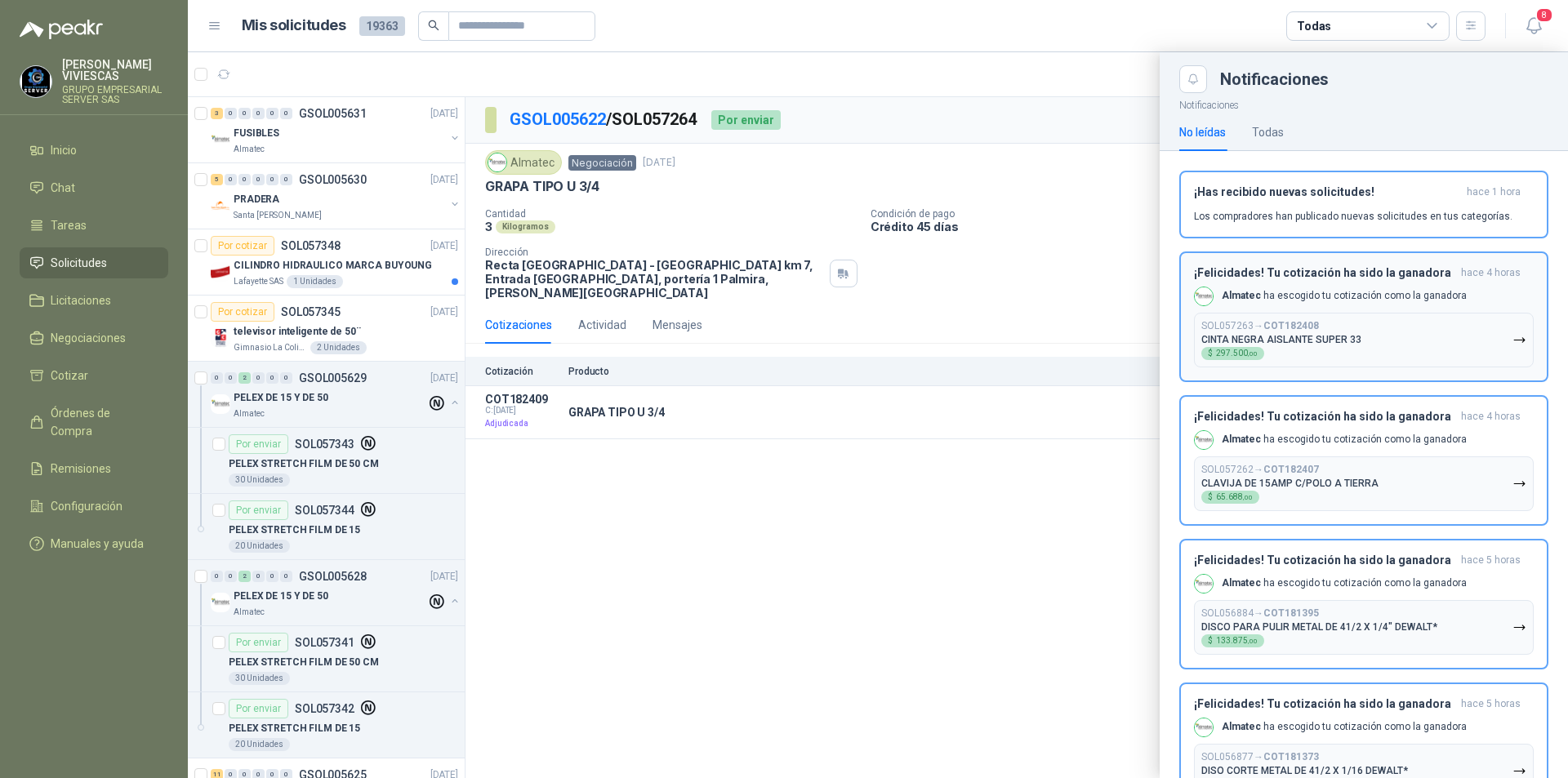
click at [1515, 340] on icon "button" at bounding box center [1519, 340] width 9 height 4
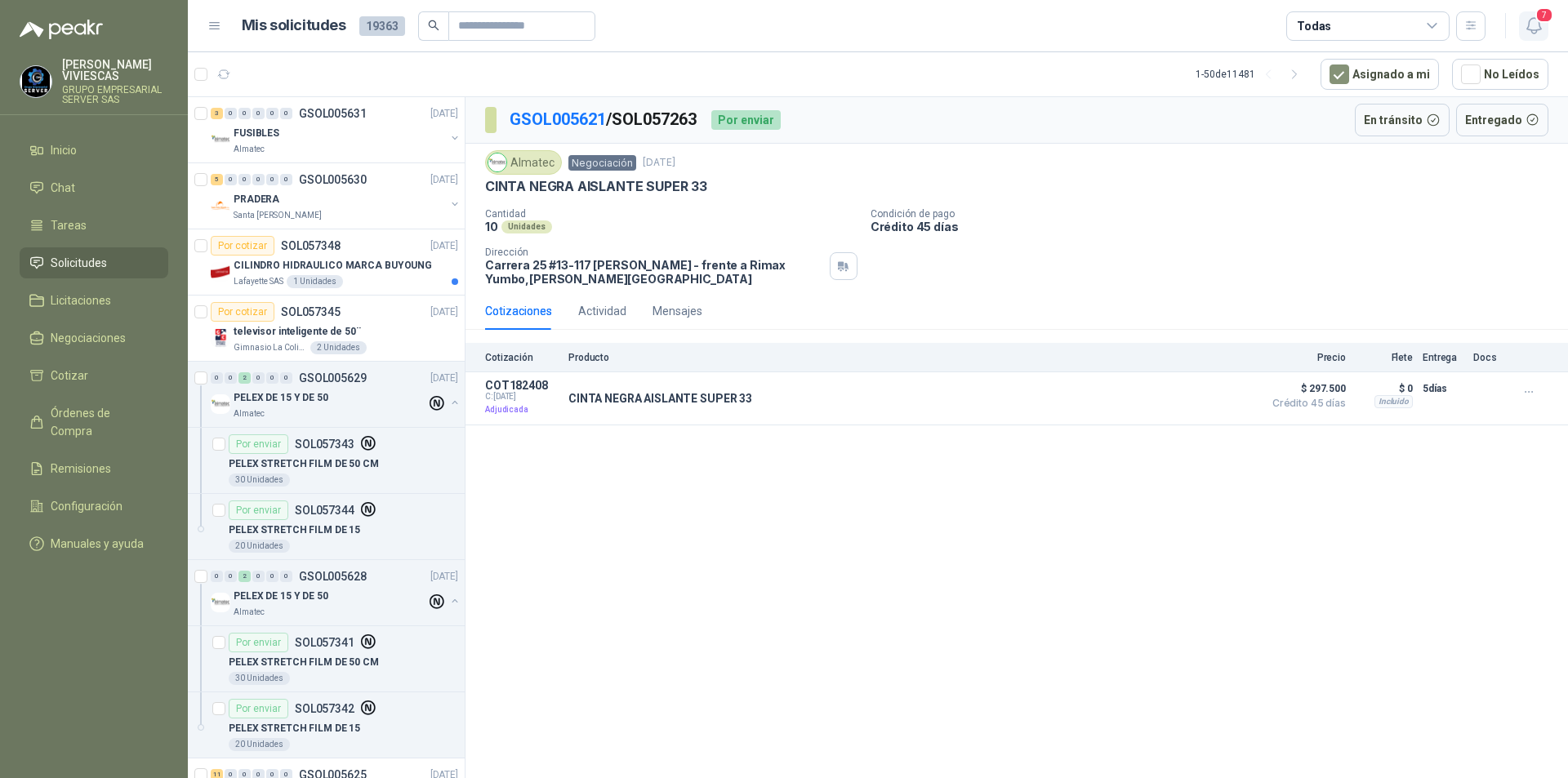
click at [1531, 35] on icon "button" at bounding box center [1534, 26] width 21 height 21
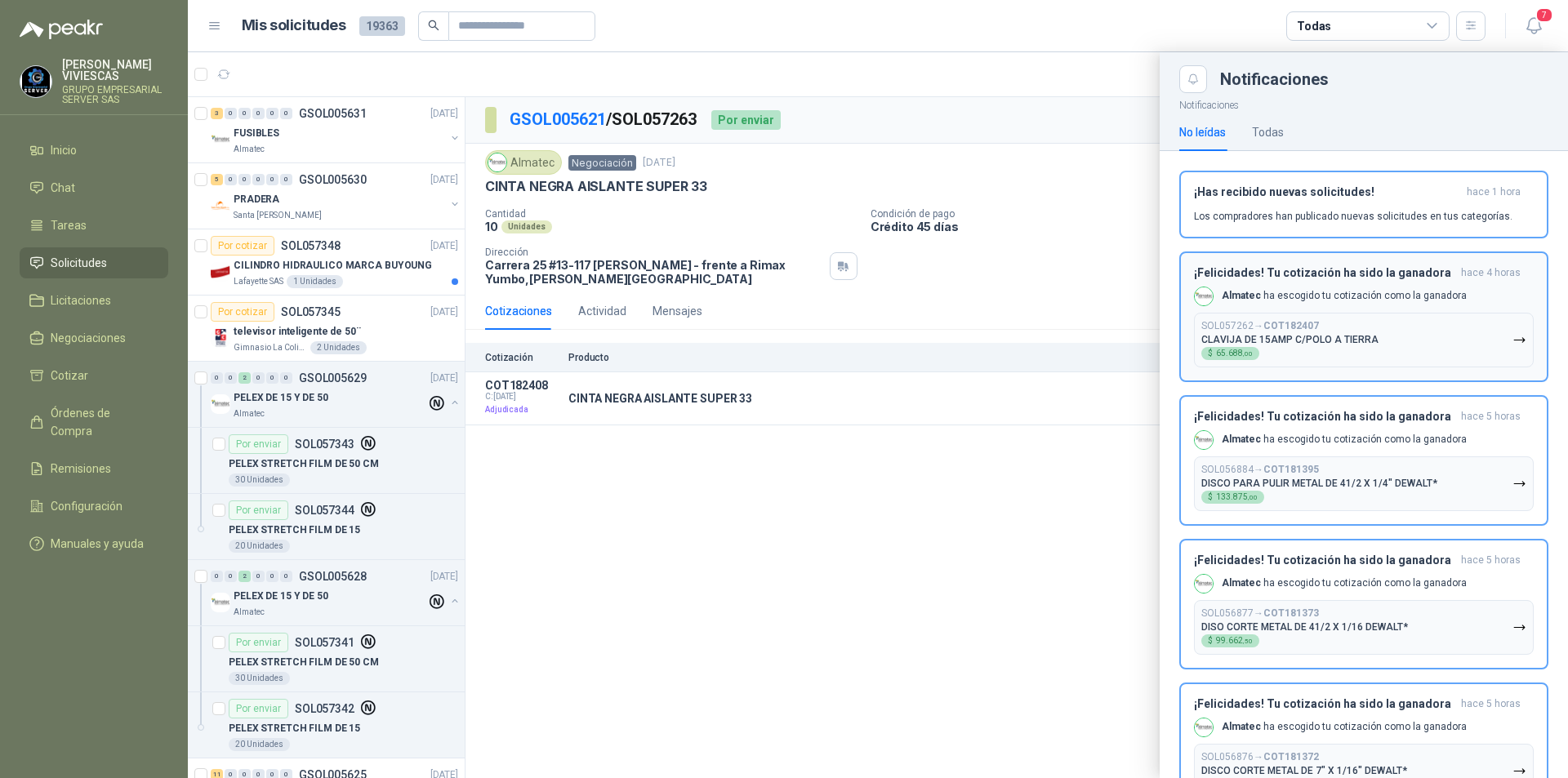
click at [1509, 347] on button "SOL057262 → COT182407 CLAVIJA DE 15AMP C/POLO A TIERRA $ 65.688 ,00" at bounding box center [1364, 340] width 340 height 54
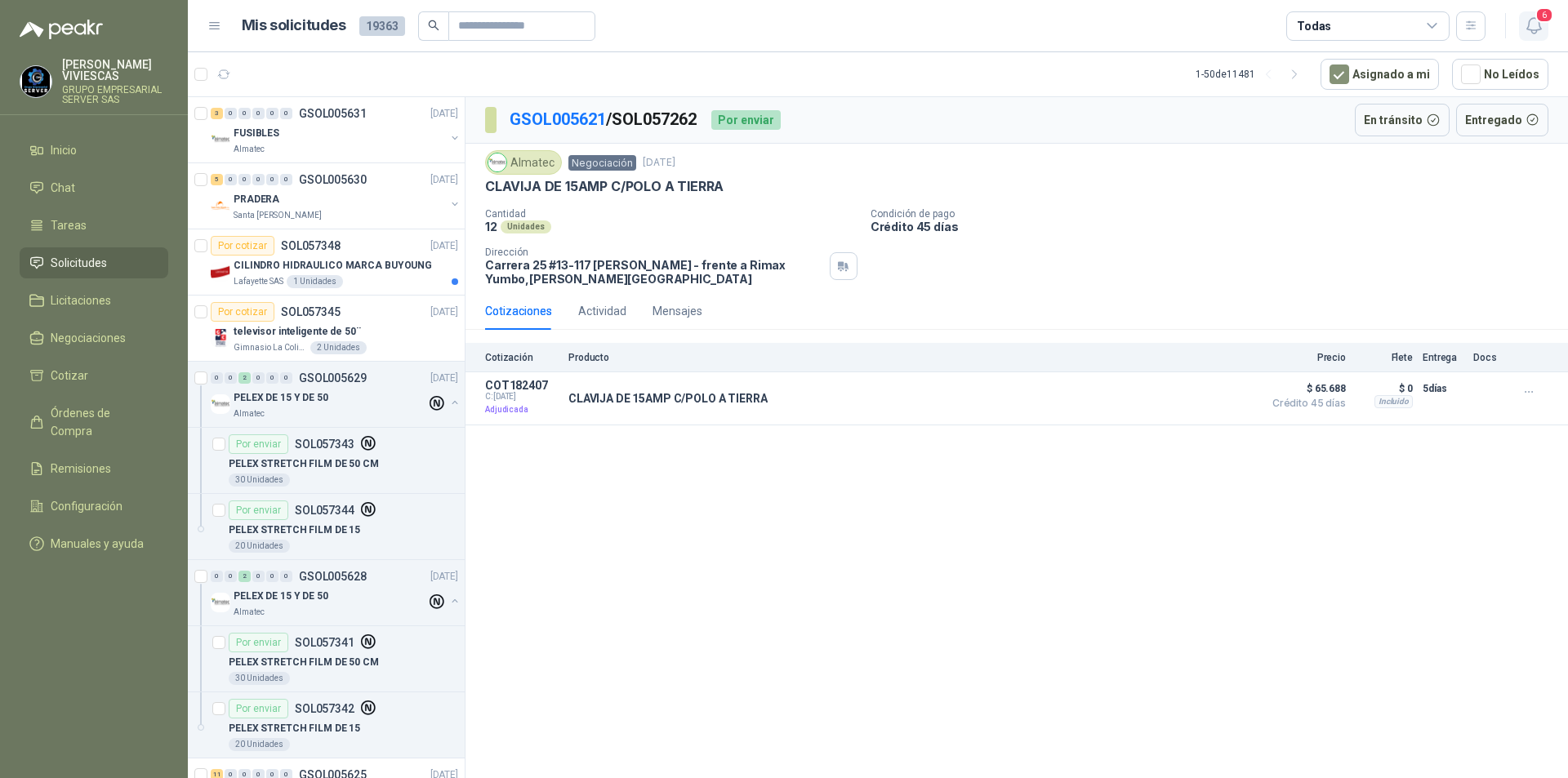
click at [1540, 29] on icon "button" at bounding box center [1533, 25] width 14 height 16
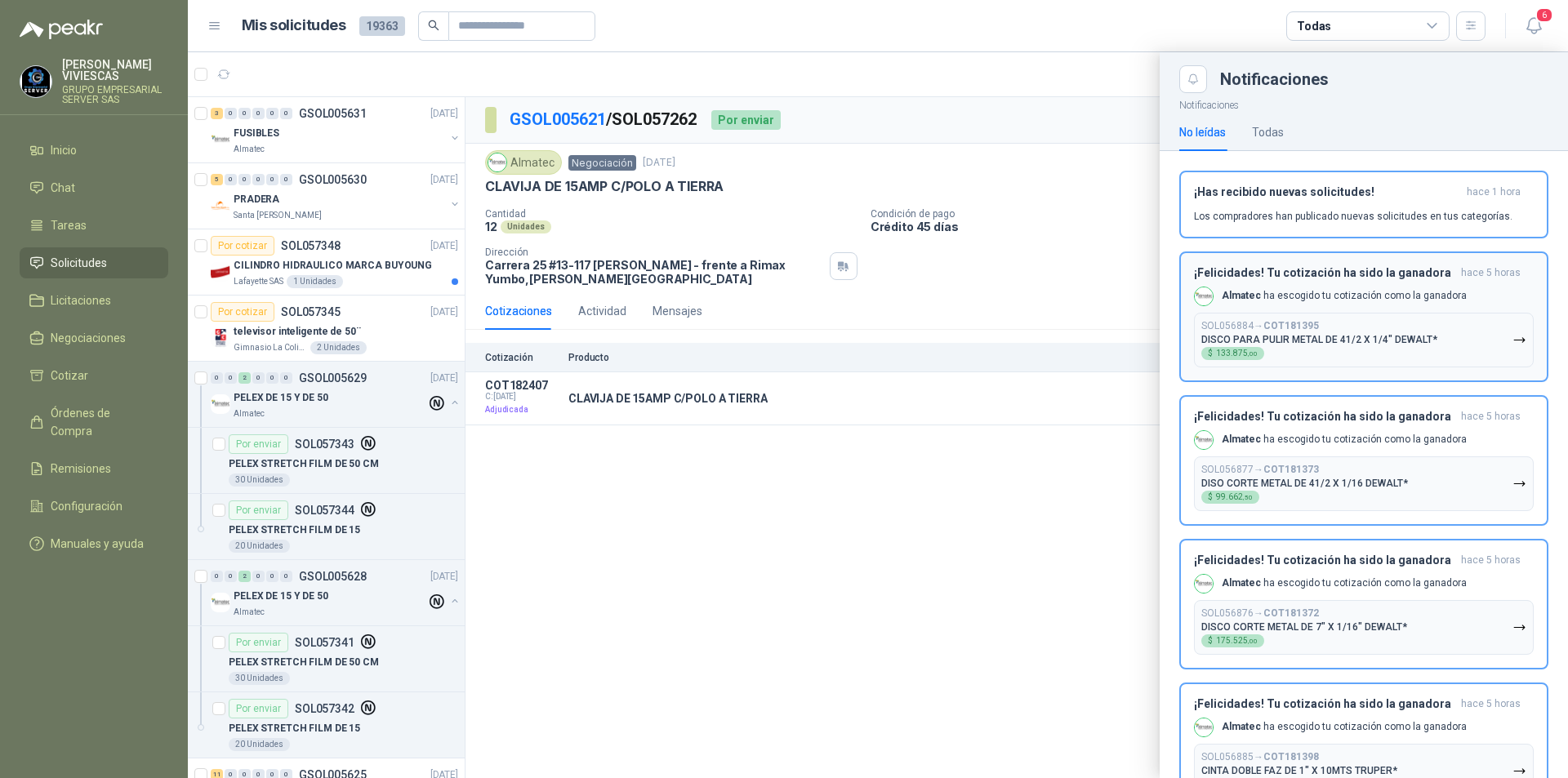
click at [1513, 338] on icon "button" at bounding box center [1519, 340] width 14 height 14
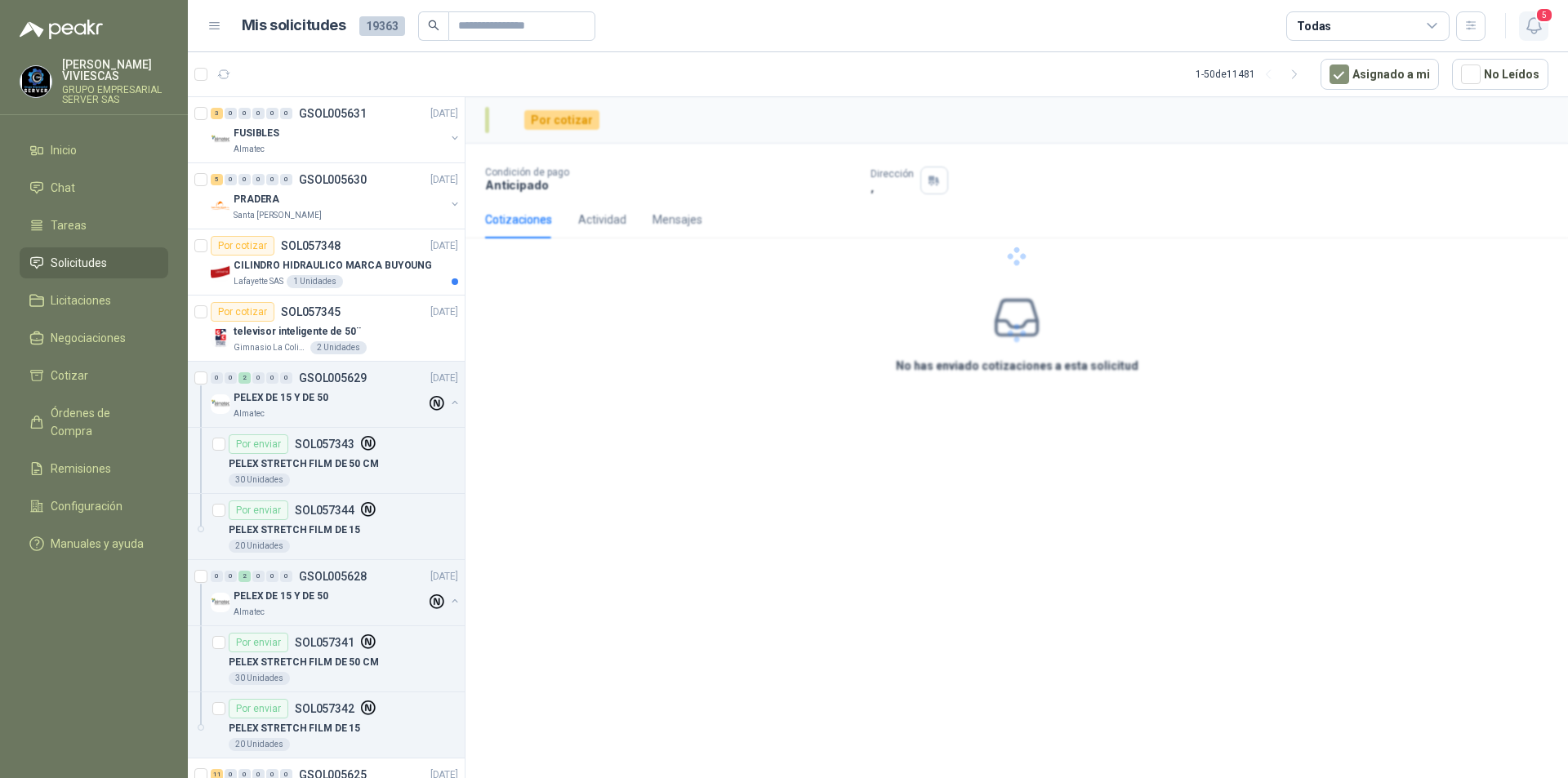
click at [1533, 28] on icon "button" at bounding box center [1534, 26] width 21 height 21
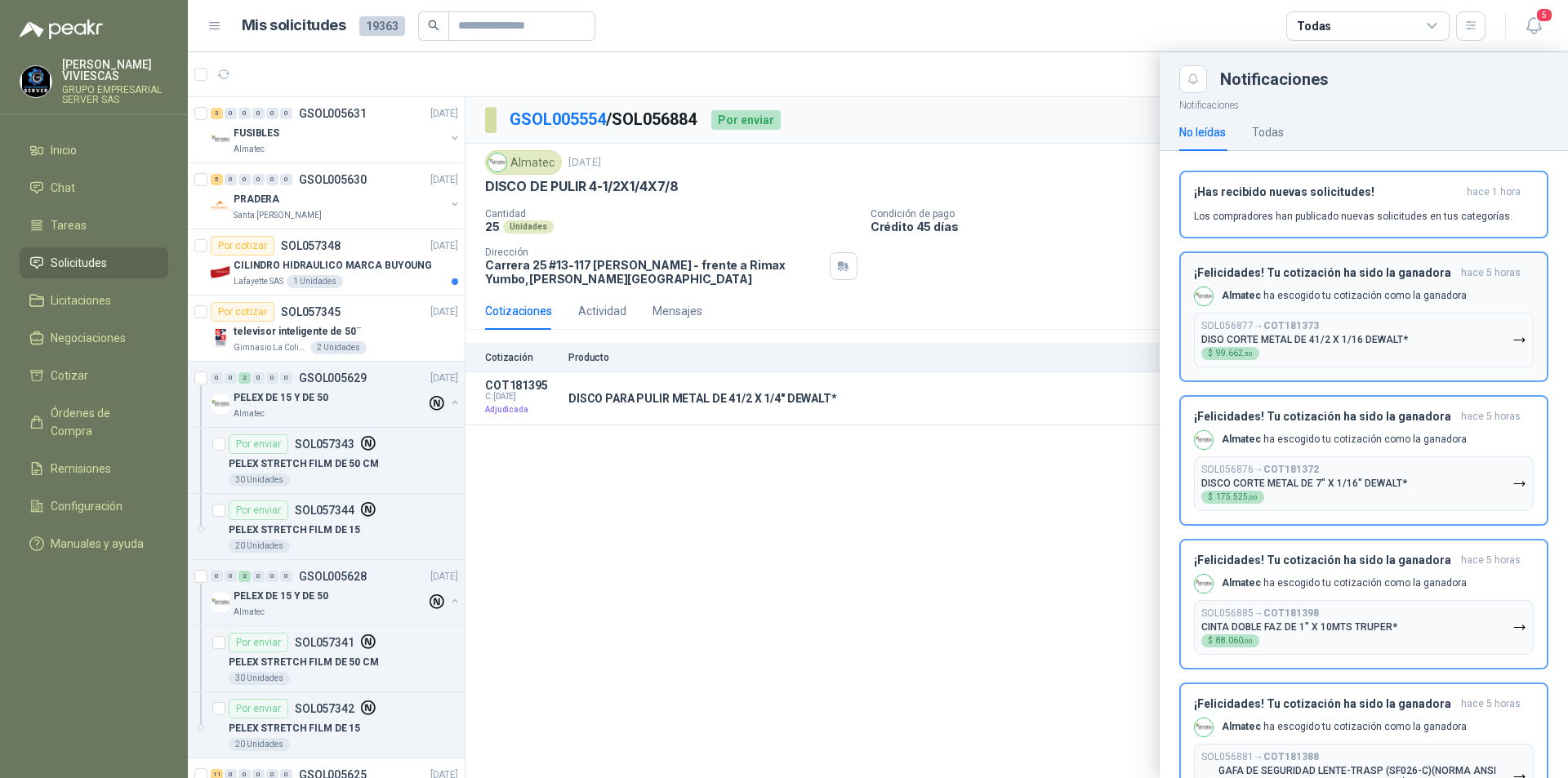
click at [1513, 341] on icon "button" at bounding box center [1519, 340] width 14 height 14
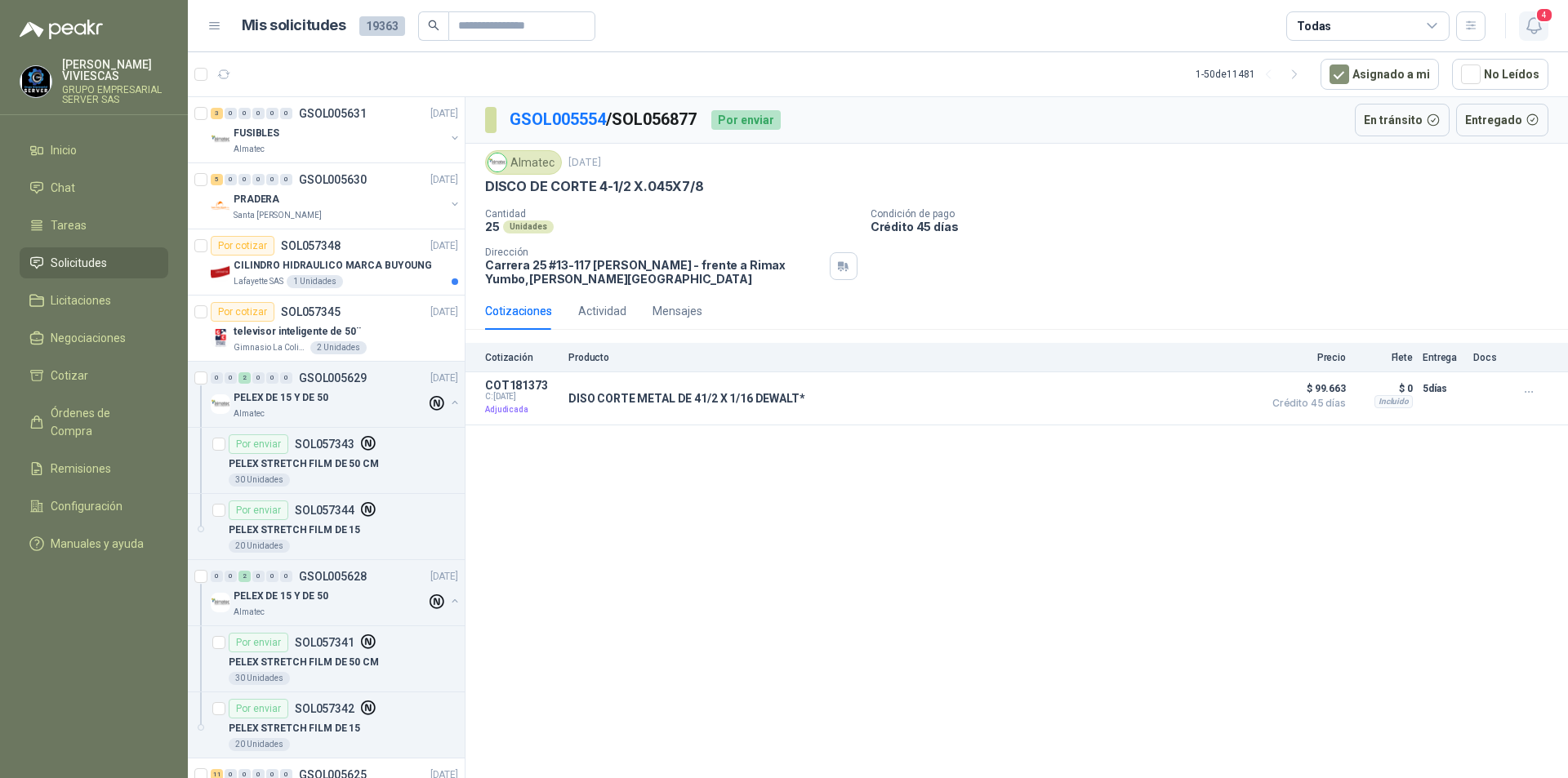
click at [1533, 23] on icon "button" at bounding box center [1534, 26] width 21 height 21
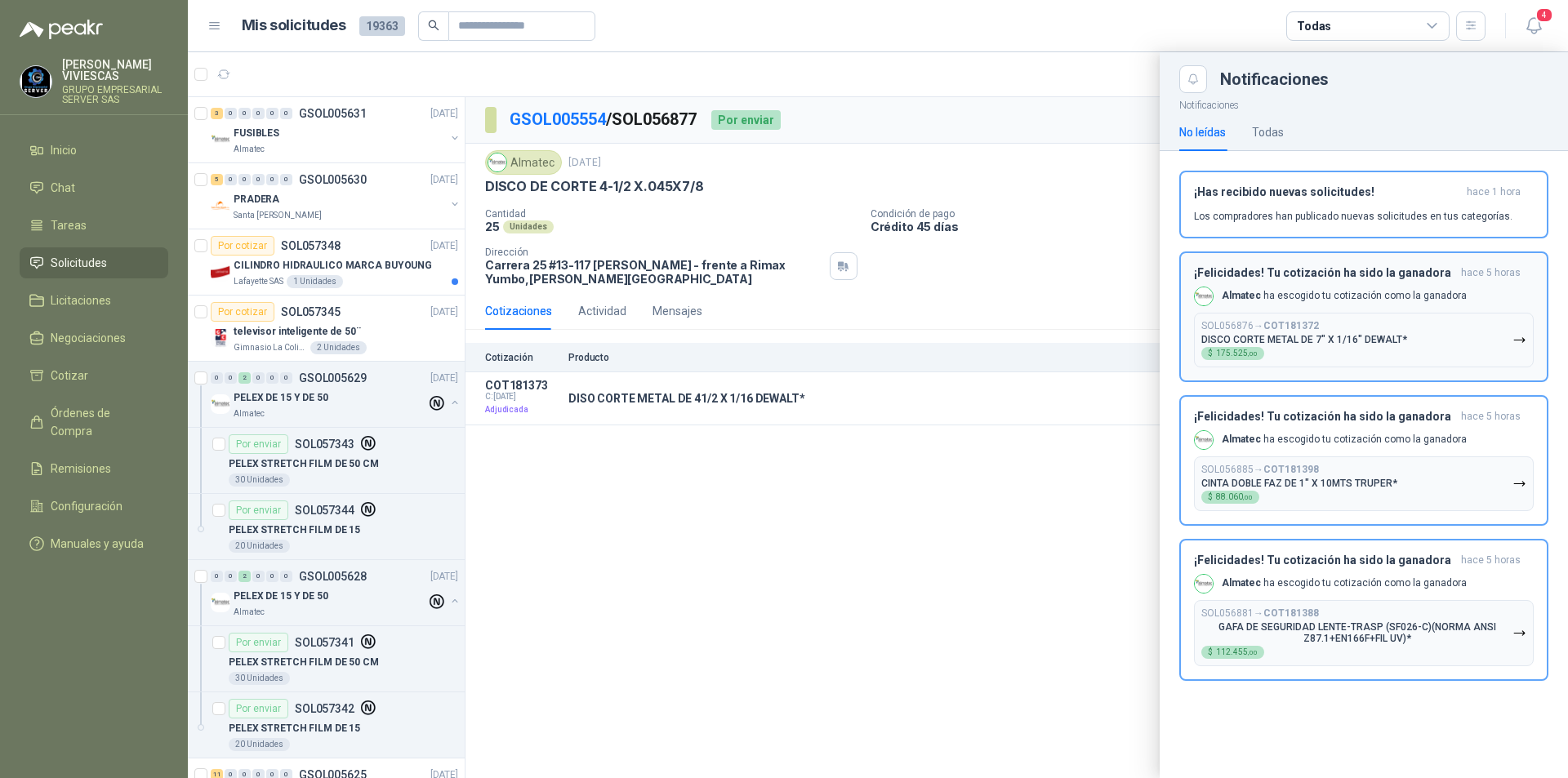
click at [1516, 336] on icon "button" at bounding box center [1519, 340] width 14 height 14
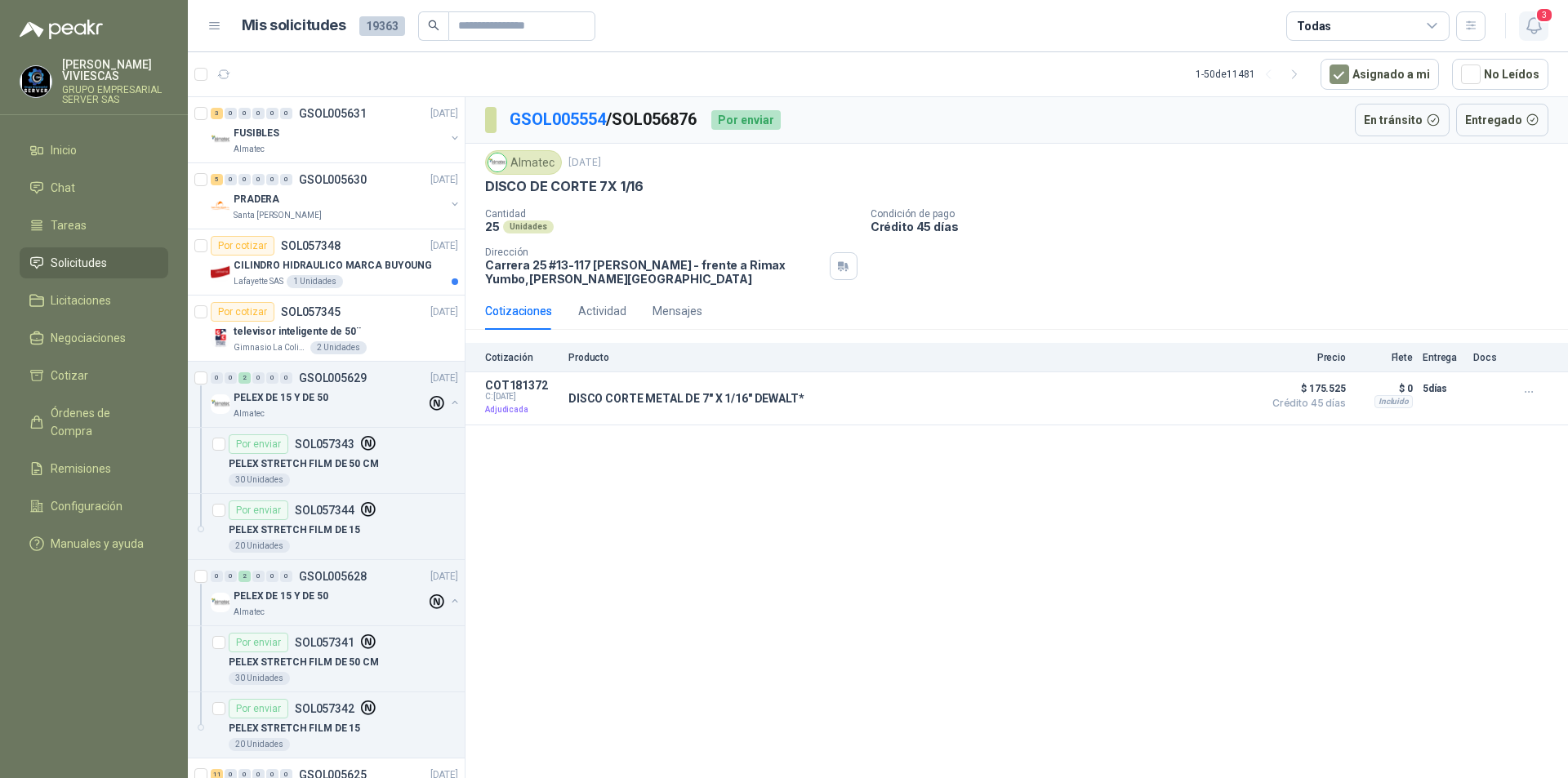
click at [1528, 29] on icon "button" at bounding box center [1533, 25] width 14 height 16
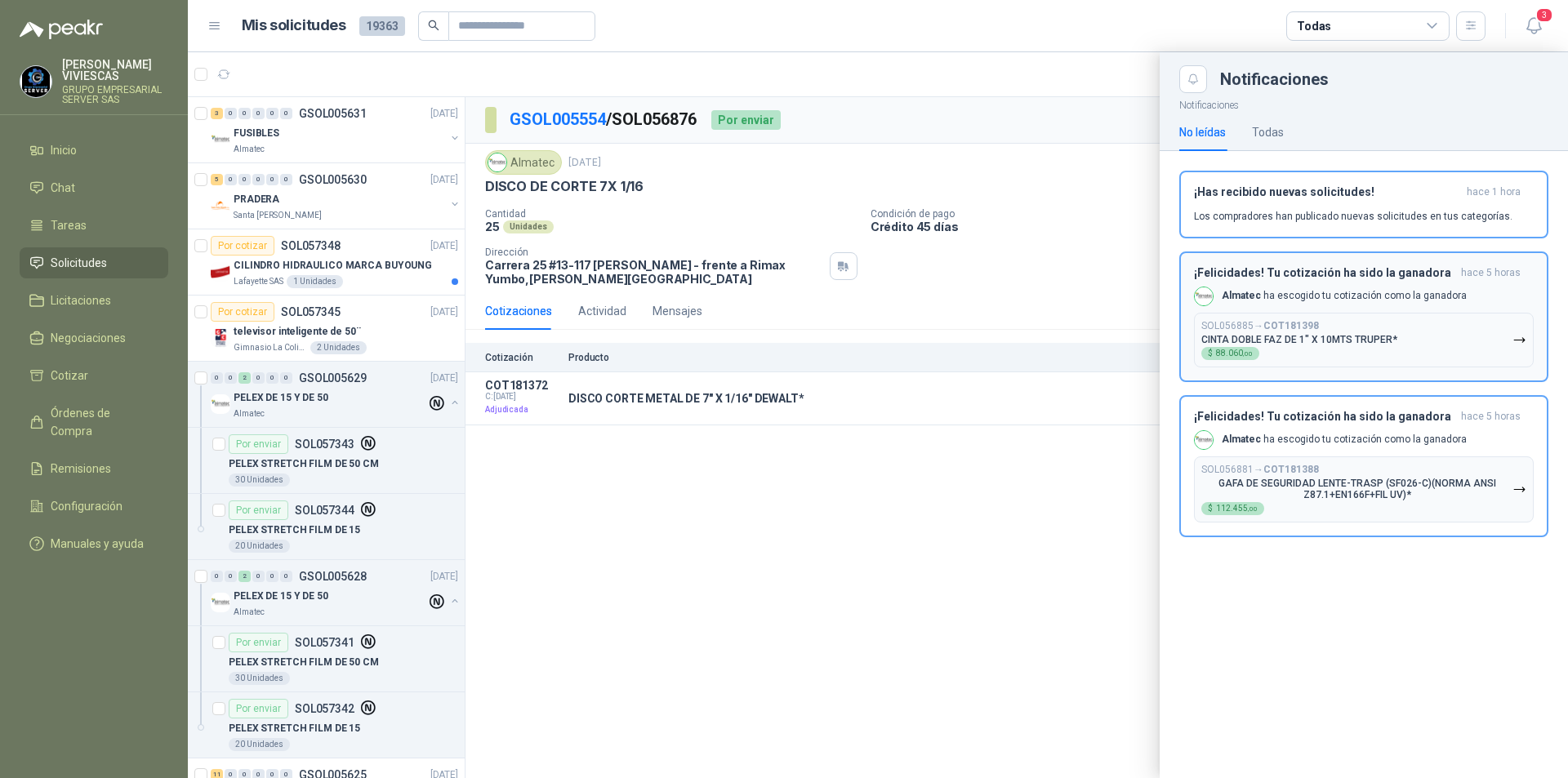
click at [1520, 341] on icon "button" at bounding box center [1519, 340] width 14 height 14
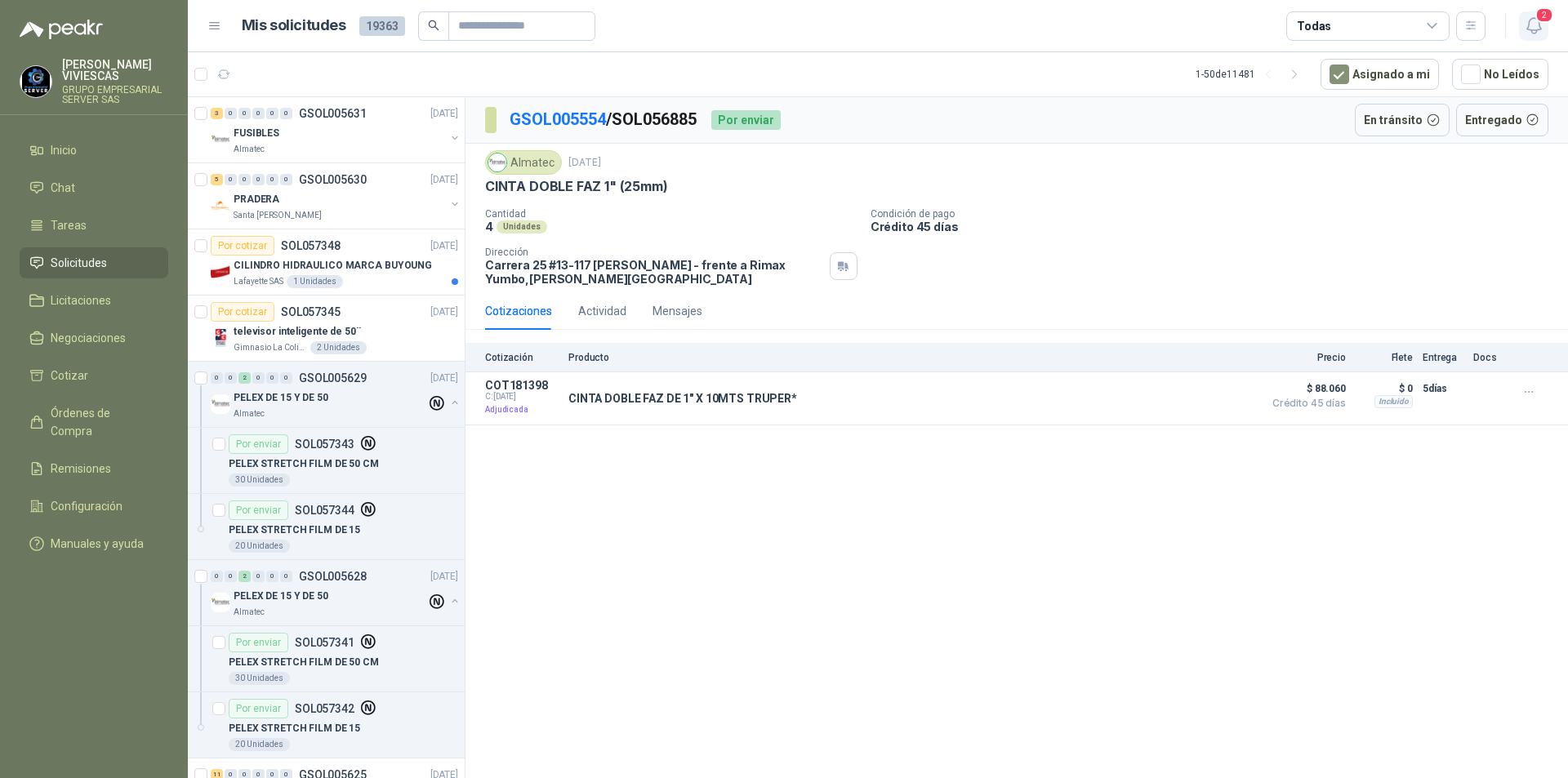
click at [1540, 35] on icon "button" at bounding box center [1534, 26] width 21 height 21
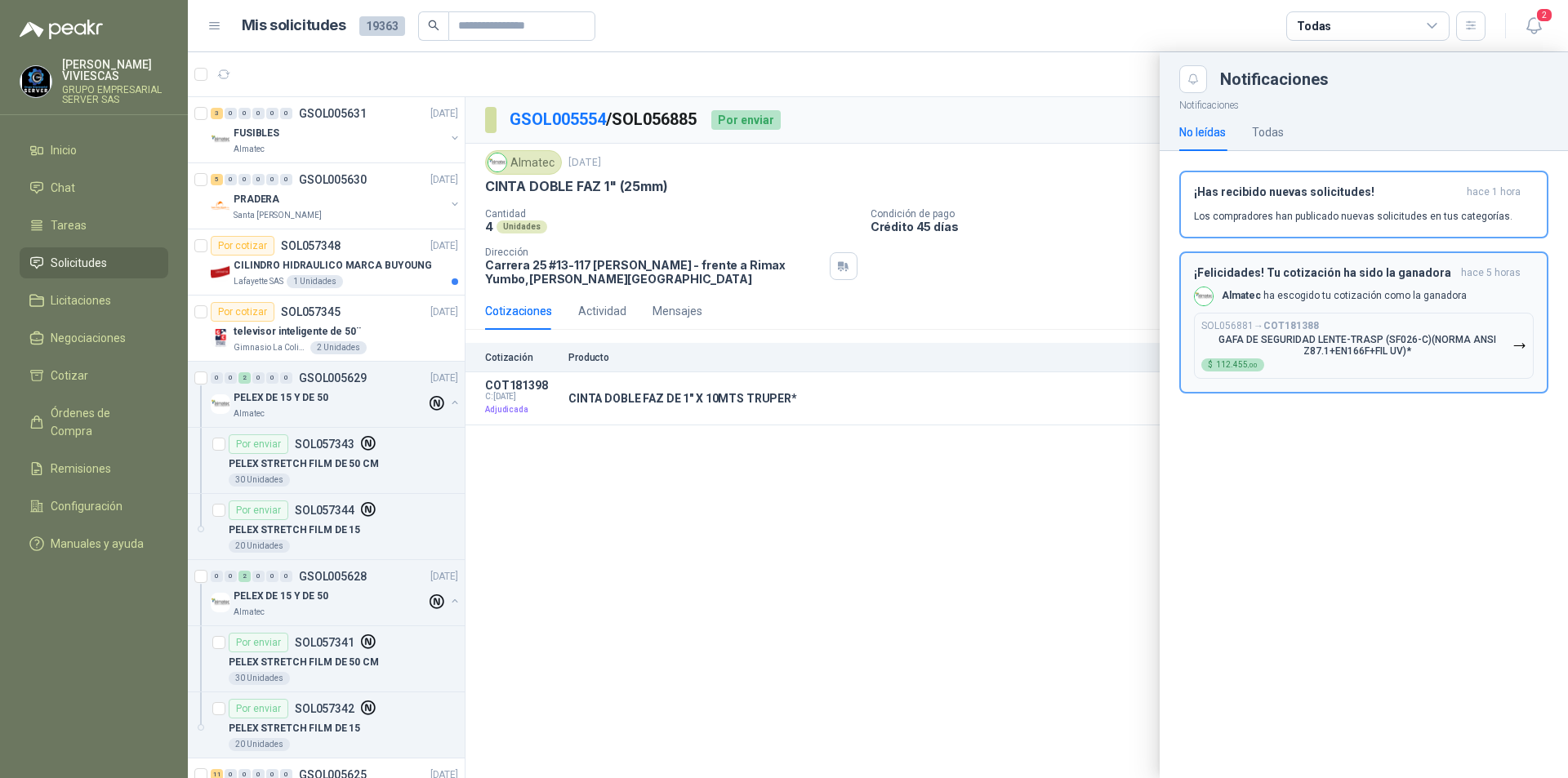
click at [1524, 345] on icon "button" at bounding box center [1519, 345] width 9 height 4
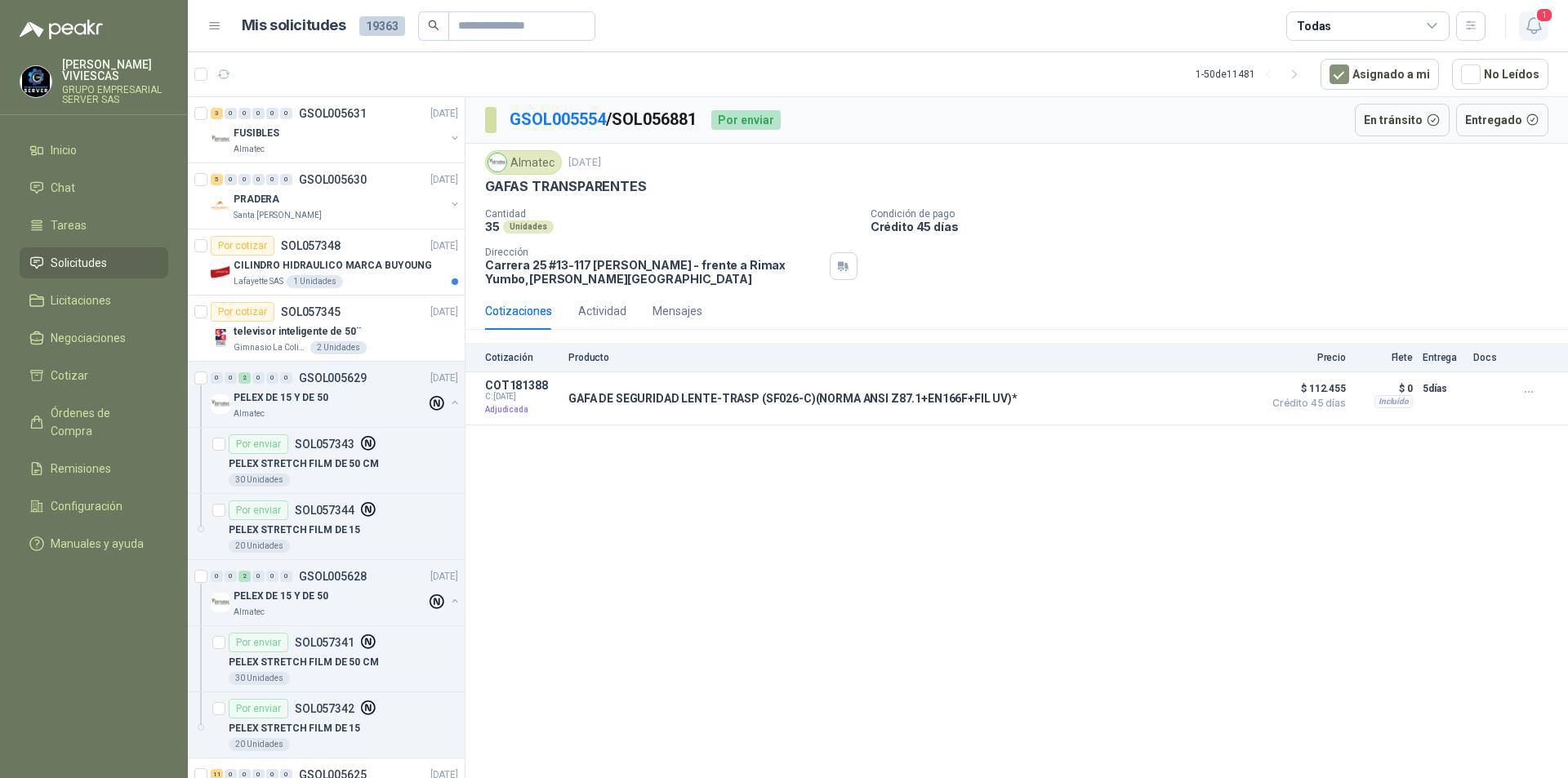
click at [1536, 35] on icon "button" at bounding box center [1534, 26] width 21 height 21
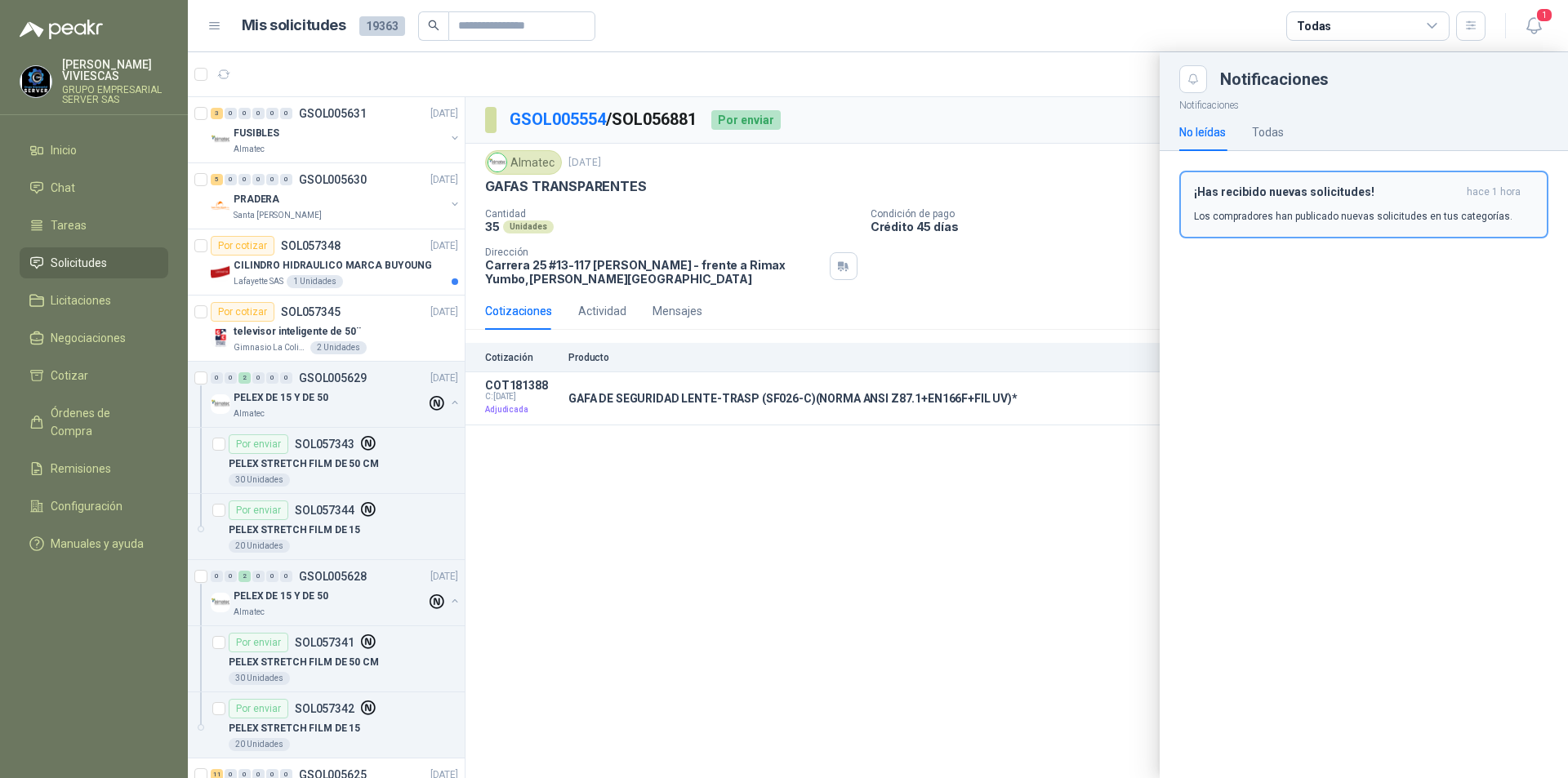
click at [1444, 212] on p "Los compradores han publicado nuevas solicitudes en tus categorías." at bounding box center [1354, 216] width 318 height 15
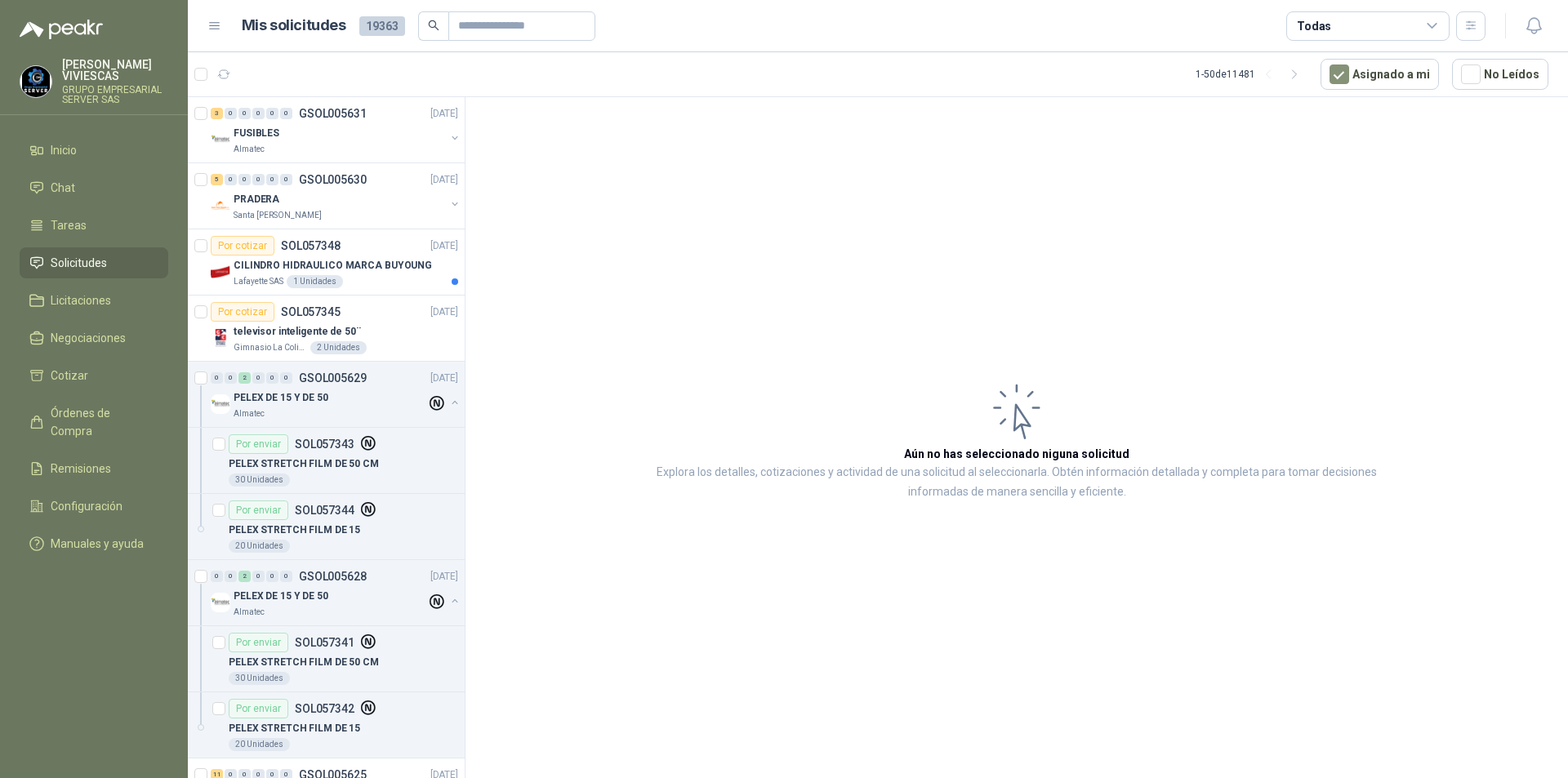
click at [86, 257] on span "Solicitudes" at bounding box center [79, 262] width 56 height 18
